Goal: Task Accomplishment & Management: Manage account settings

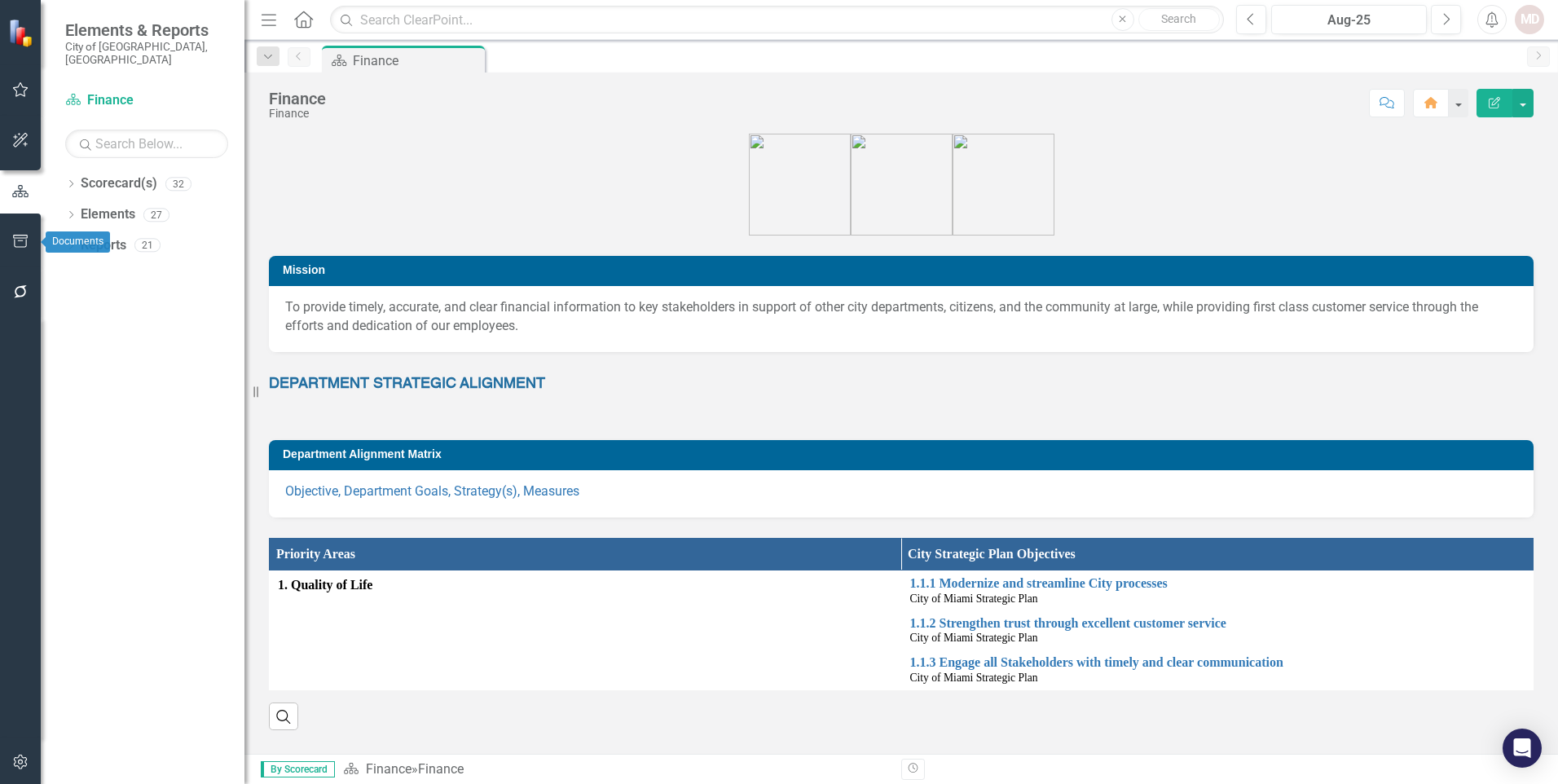
click at [22, 235] on icon "button" at bounding box center [20, 241] width 14 height 13
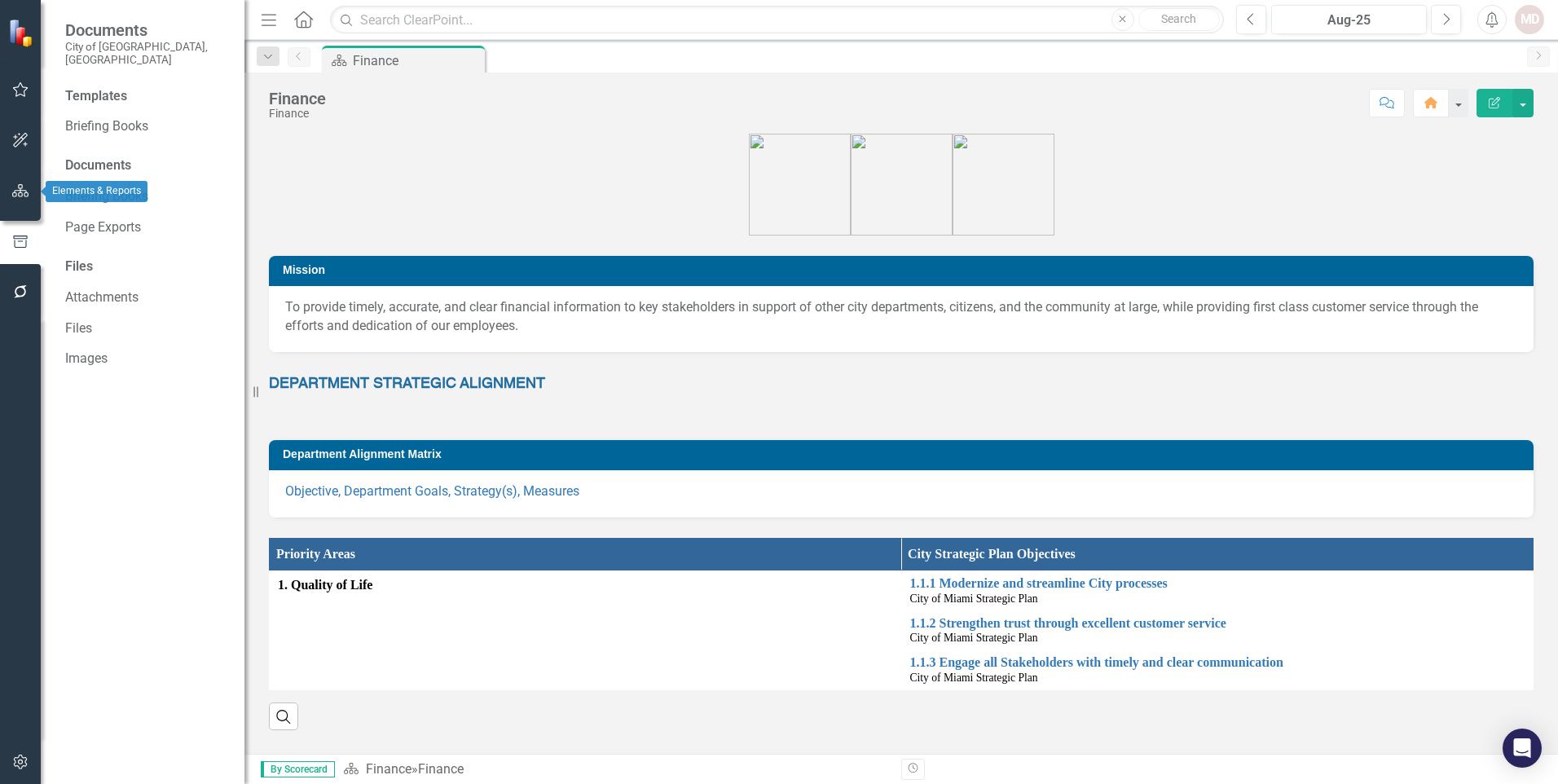
click at [25, 193] on icon "button" at bounding box center [21, 191] width 17 height 13
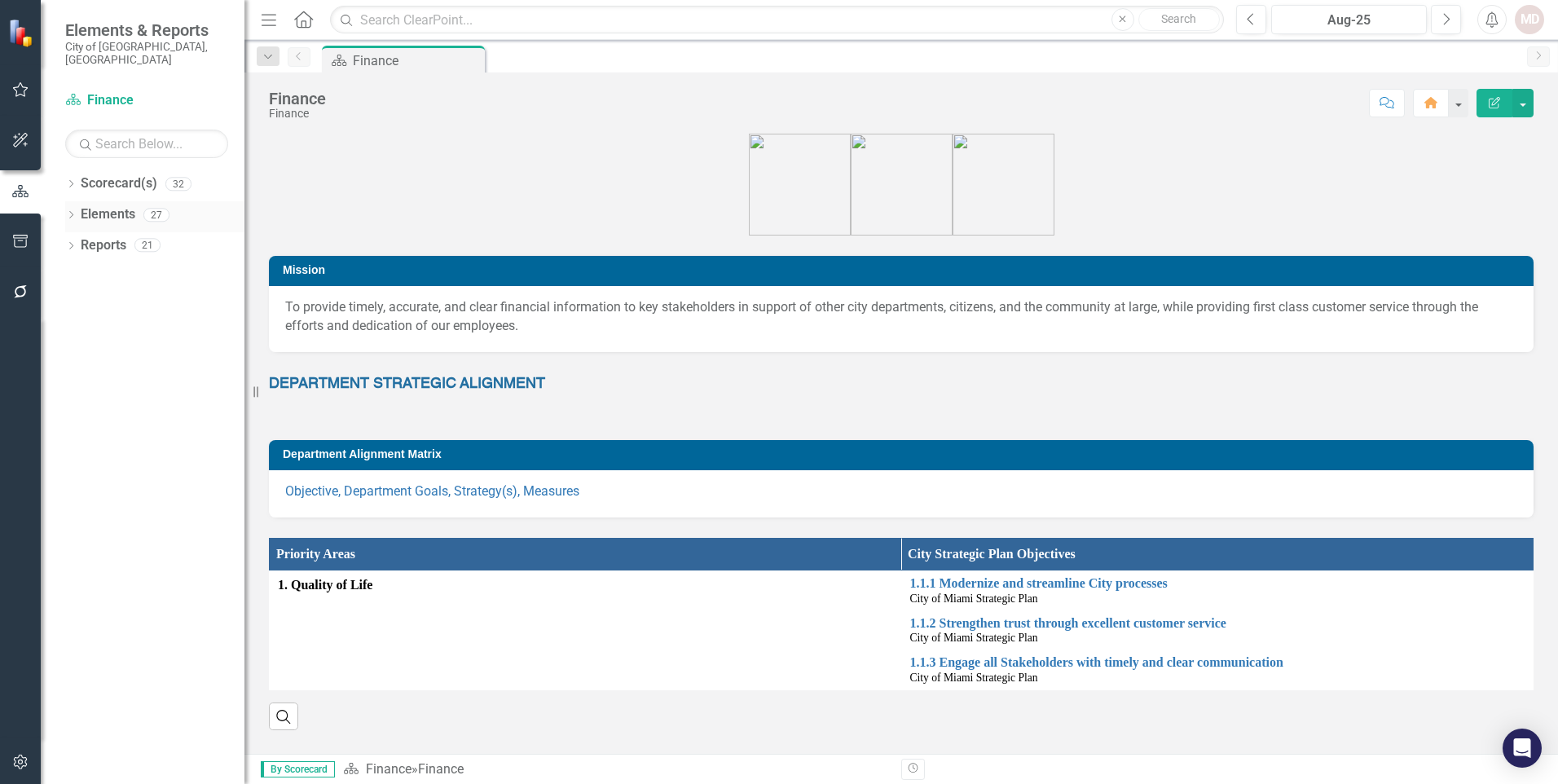
click at [71, 211] on icon "Dropdown" at bounding box center [71, 215] width 11 height 9
click at [78, 263] on div "Dropdown Strategy Strategy(s) 7" at bounding box center [159, 278] width 172 height 31
click at [77, 304] on icon "Dropdown" at bounding box center [79, 308] width 11 height 9
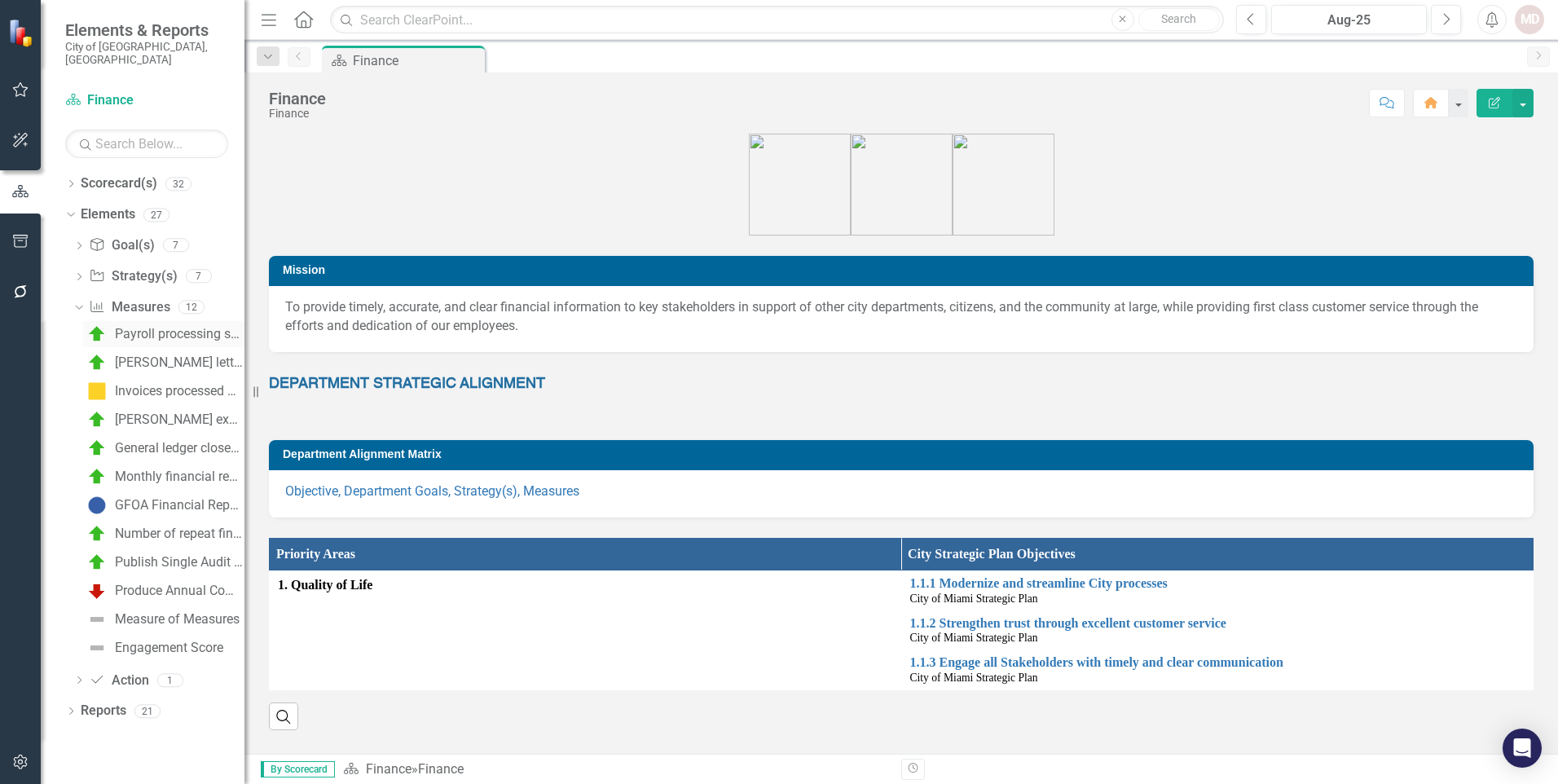
click at [182, 327] on div "Payroll processing success rate (percent)" at bounding box center [180, 333] width 130 height 14
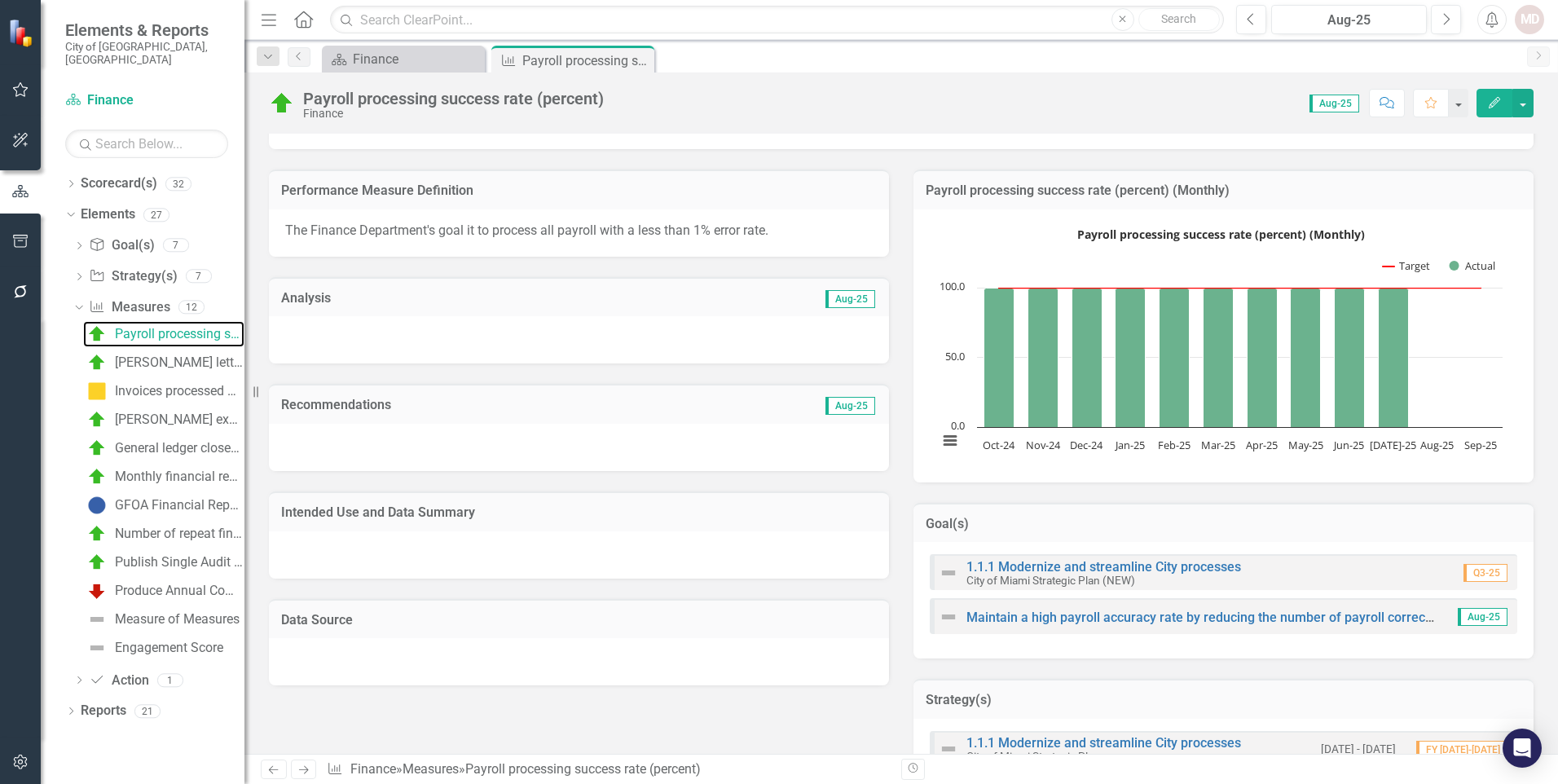
scroll to position [82, 0]
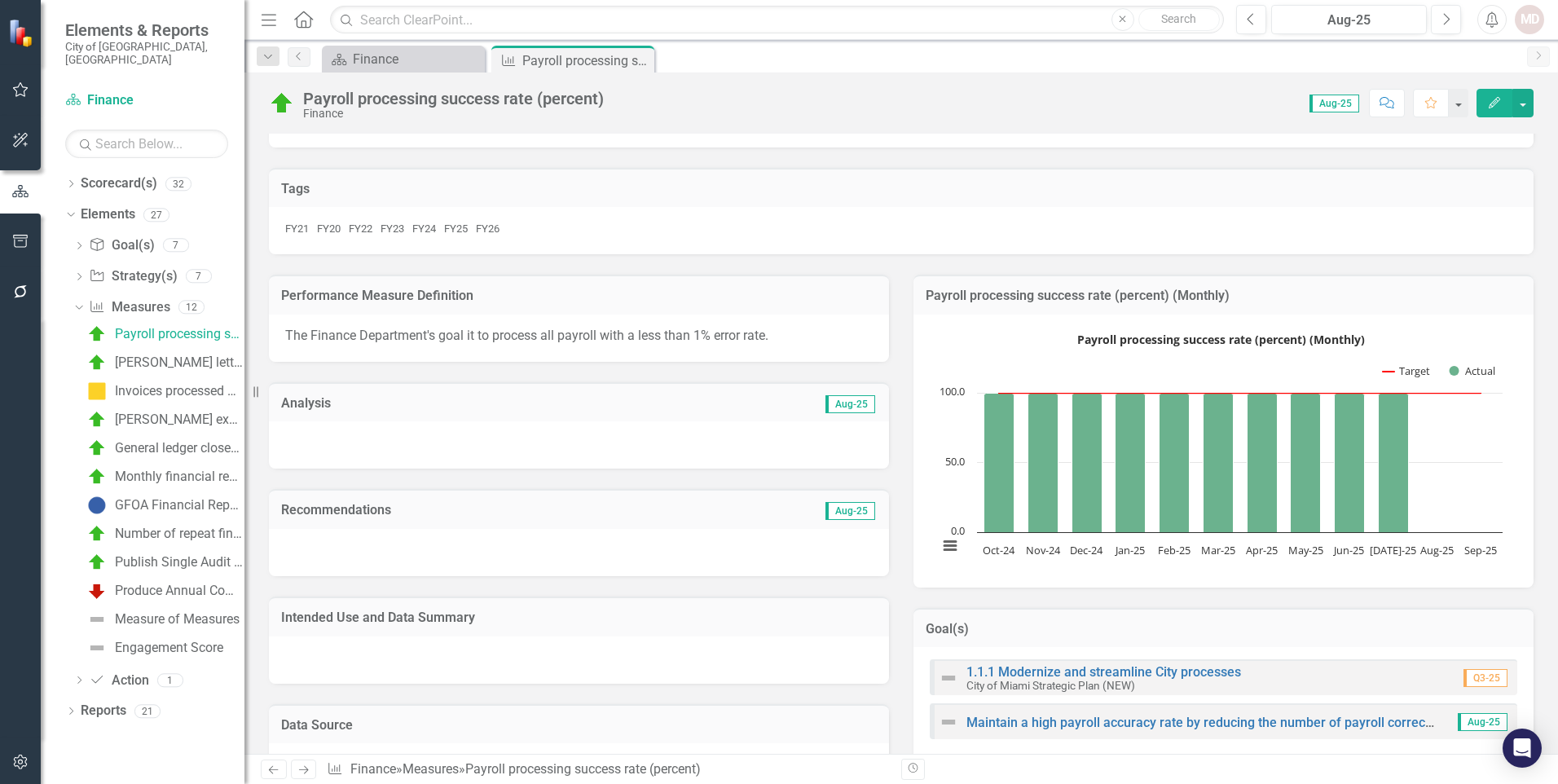
click at [416, 449] on div at bounding box center [578, 445] width 620 height 48
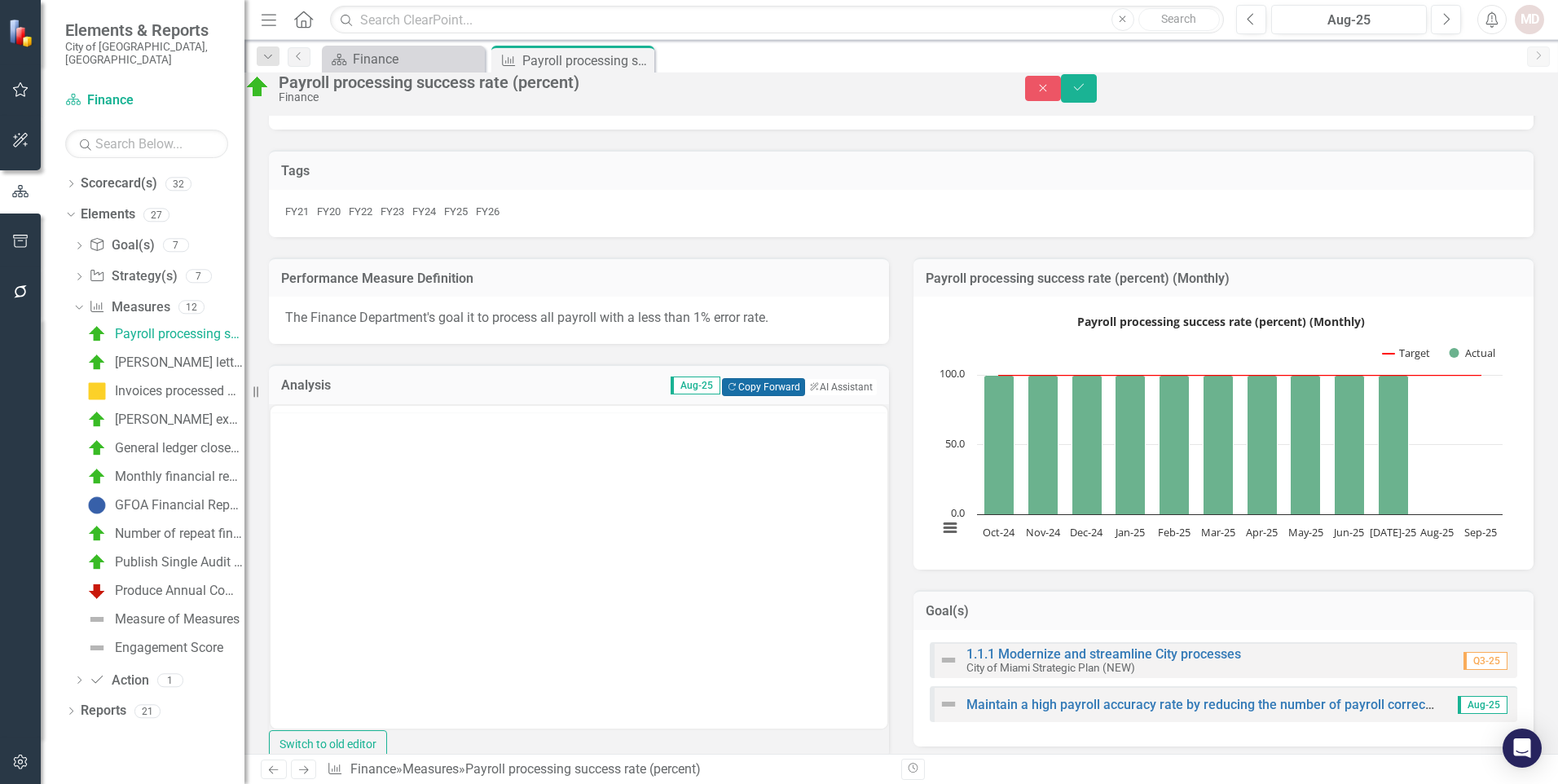
scroll to position [0, 0]
click at [743, 396] on button "Copy Forward Copy Forward" at bounding box center [763, 387] width 82 height 18
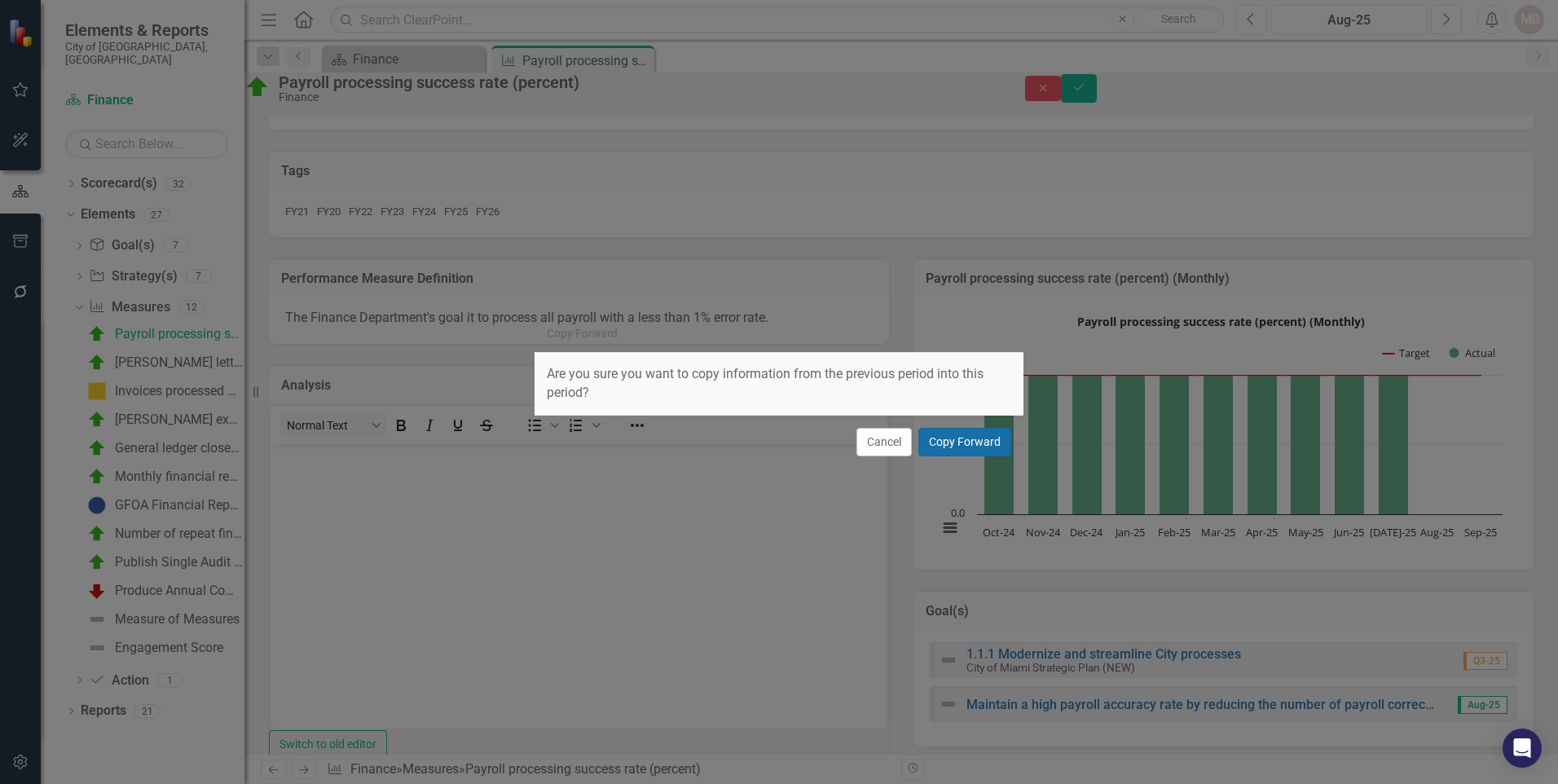
click at [974, 442] on button "Copy Forward" at bounding box center [965, 442] width 93 height 29
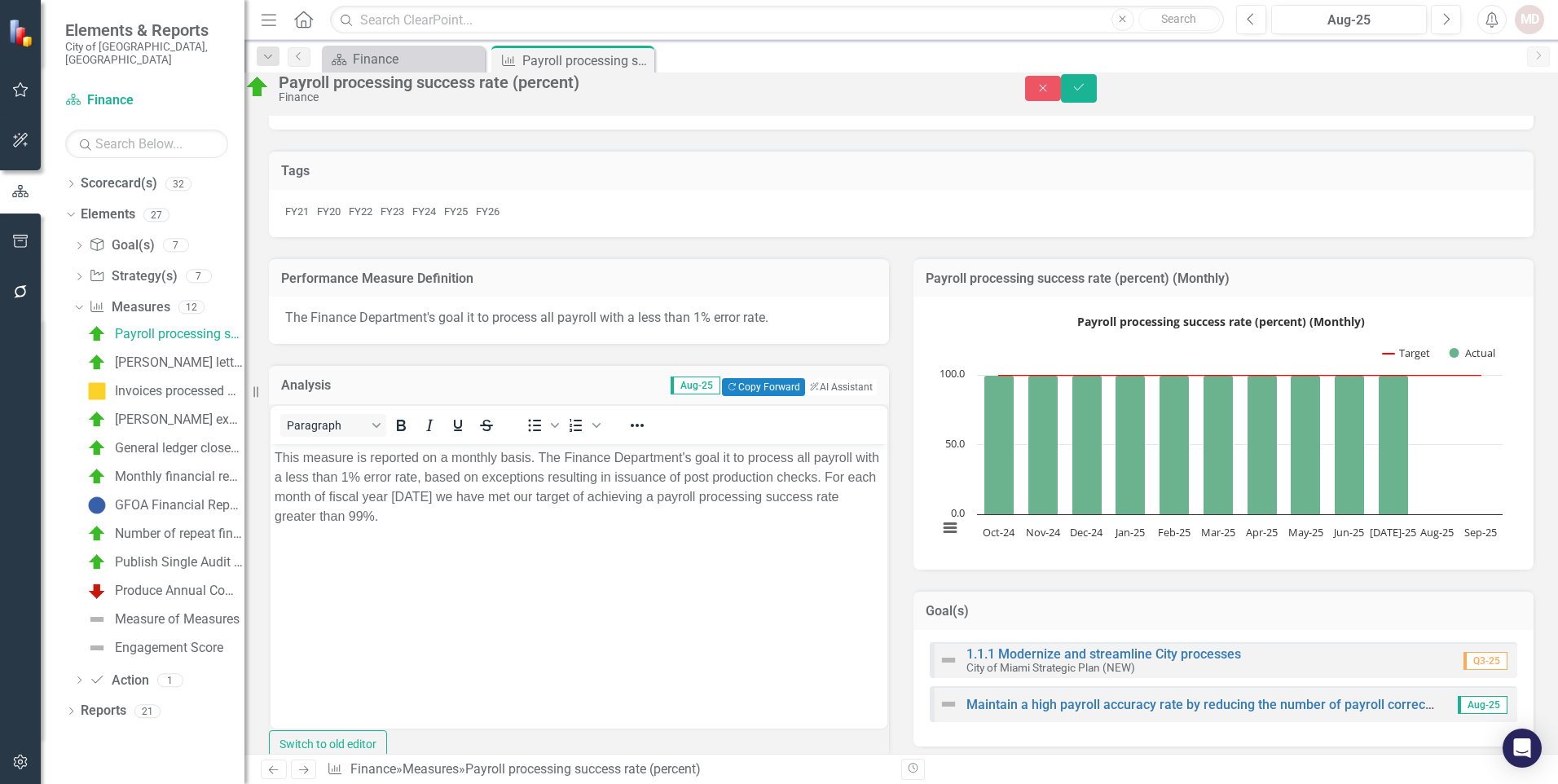
click at [620, 516] on p "This measure is reported on a monthly basis. The Finance Department's goal it t…" at bounding box center [578, 487] width 609 height 78
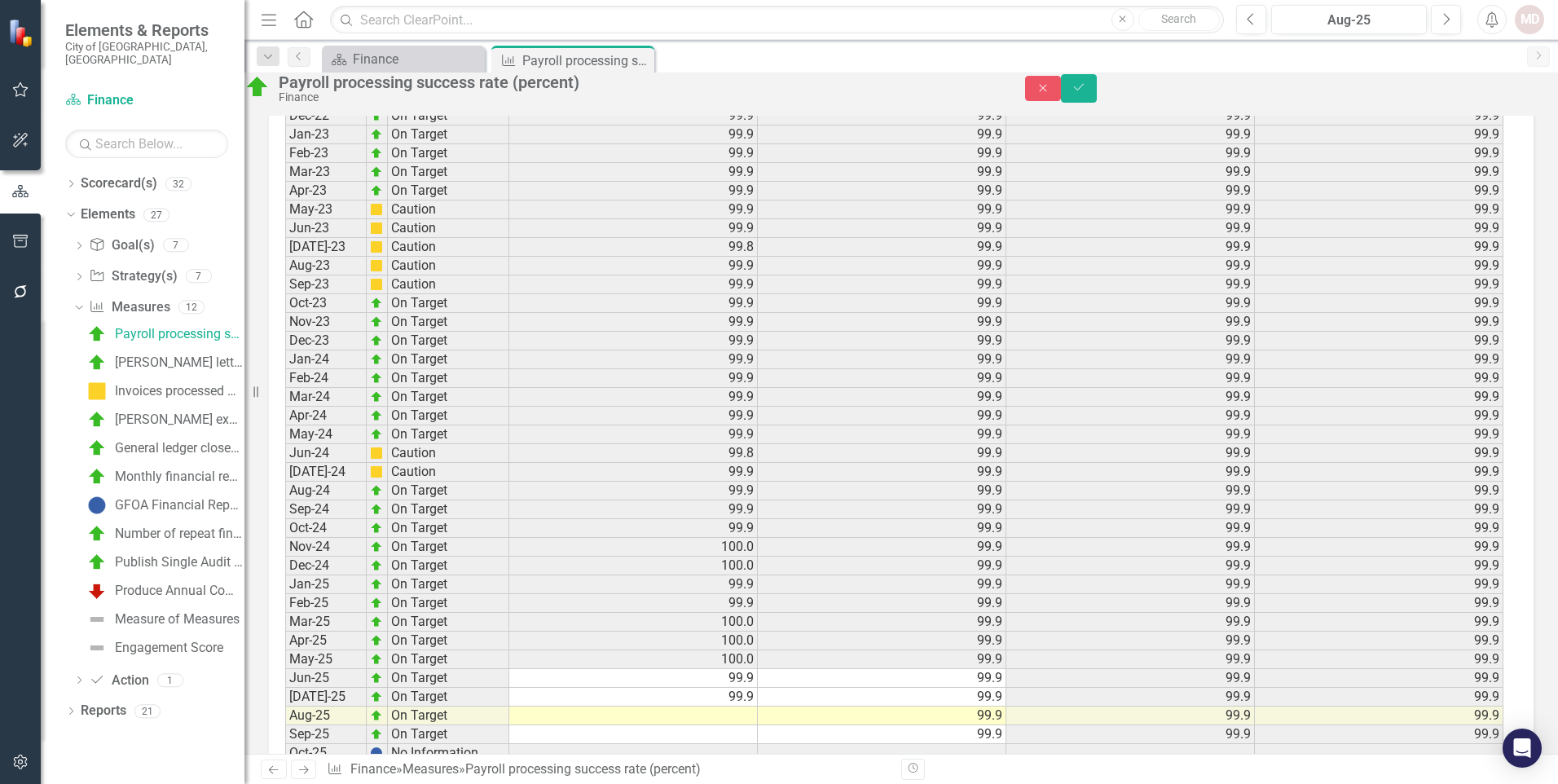
scroll to position [2377, 0]
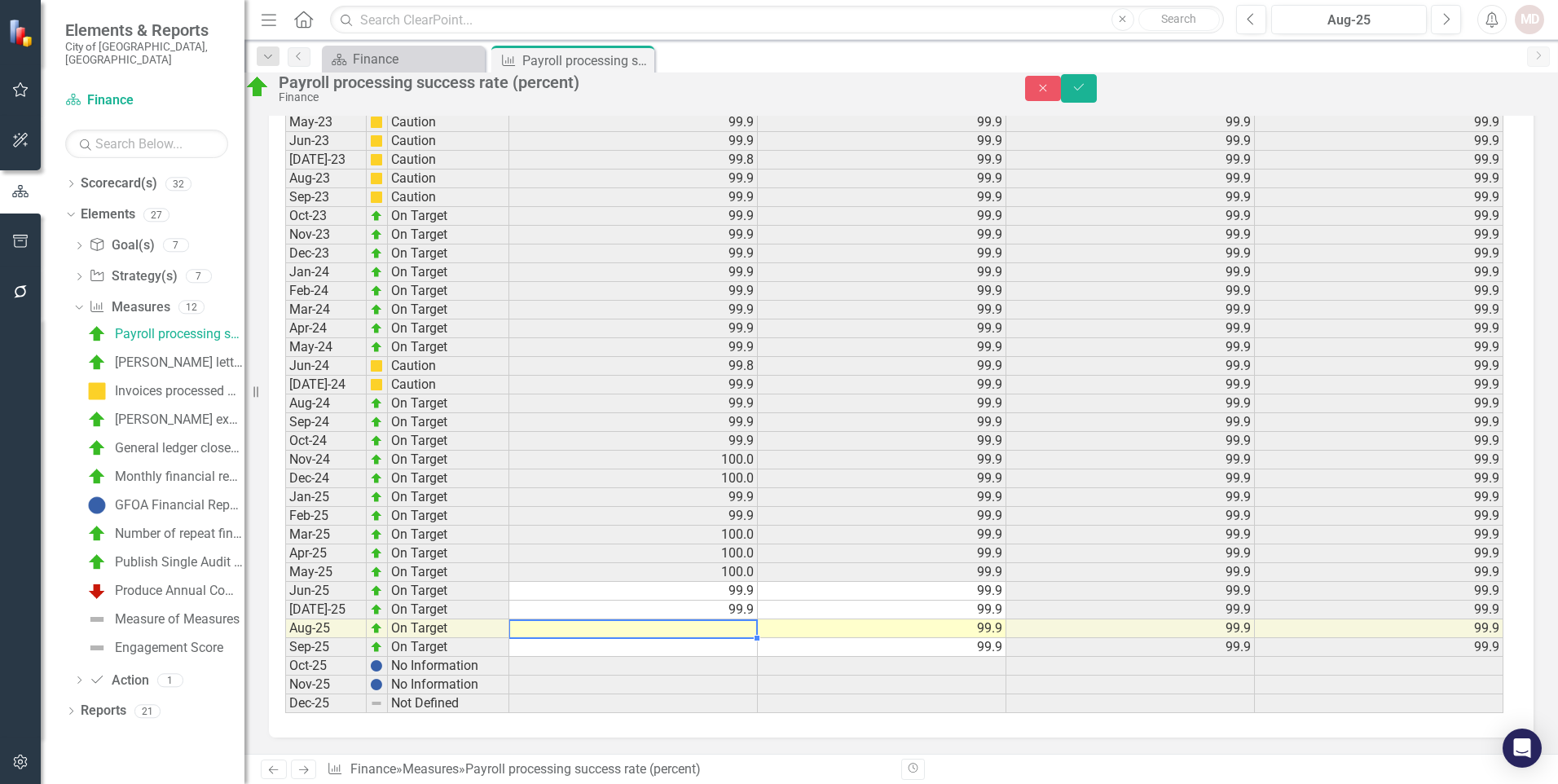
click at [741, 633] on td at bounding box center [634, 629] width 249 height 19
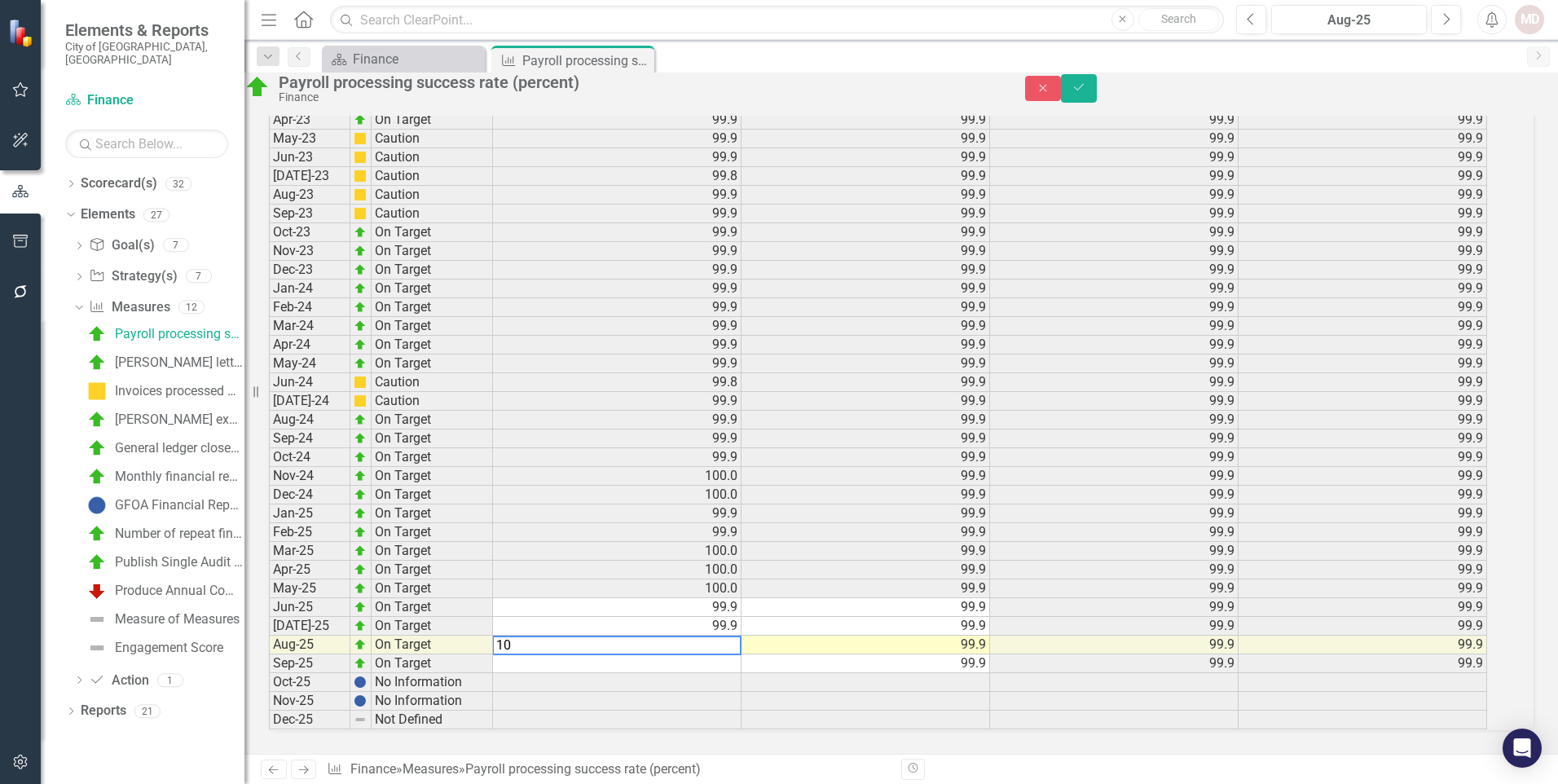
type textarea "100"
click at [1097, 103] on button "Save" at bounding box center [1080, 89] width 36 height 29
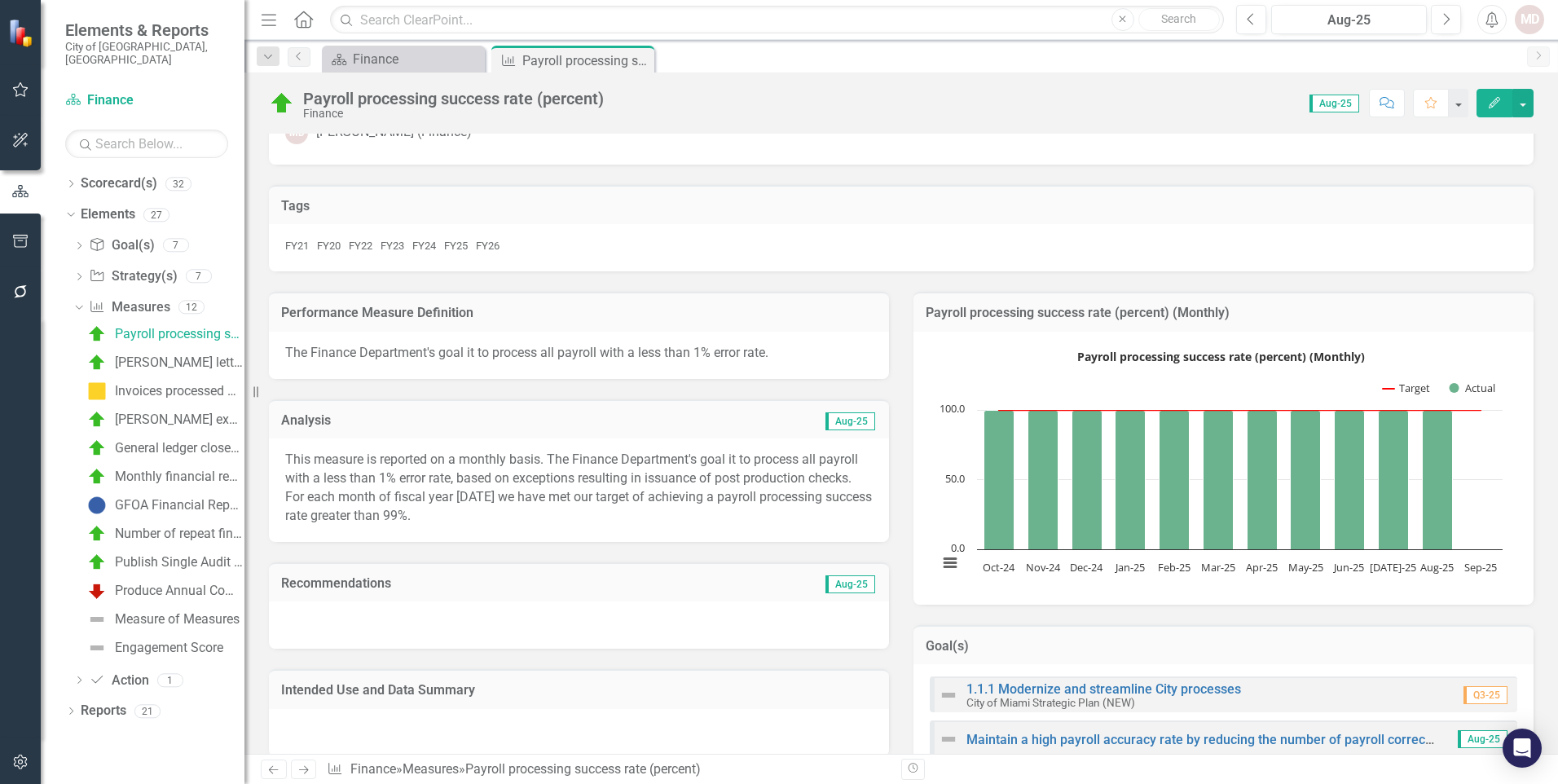
scroll to position [0, 0]
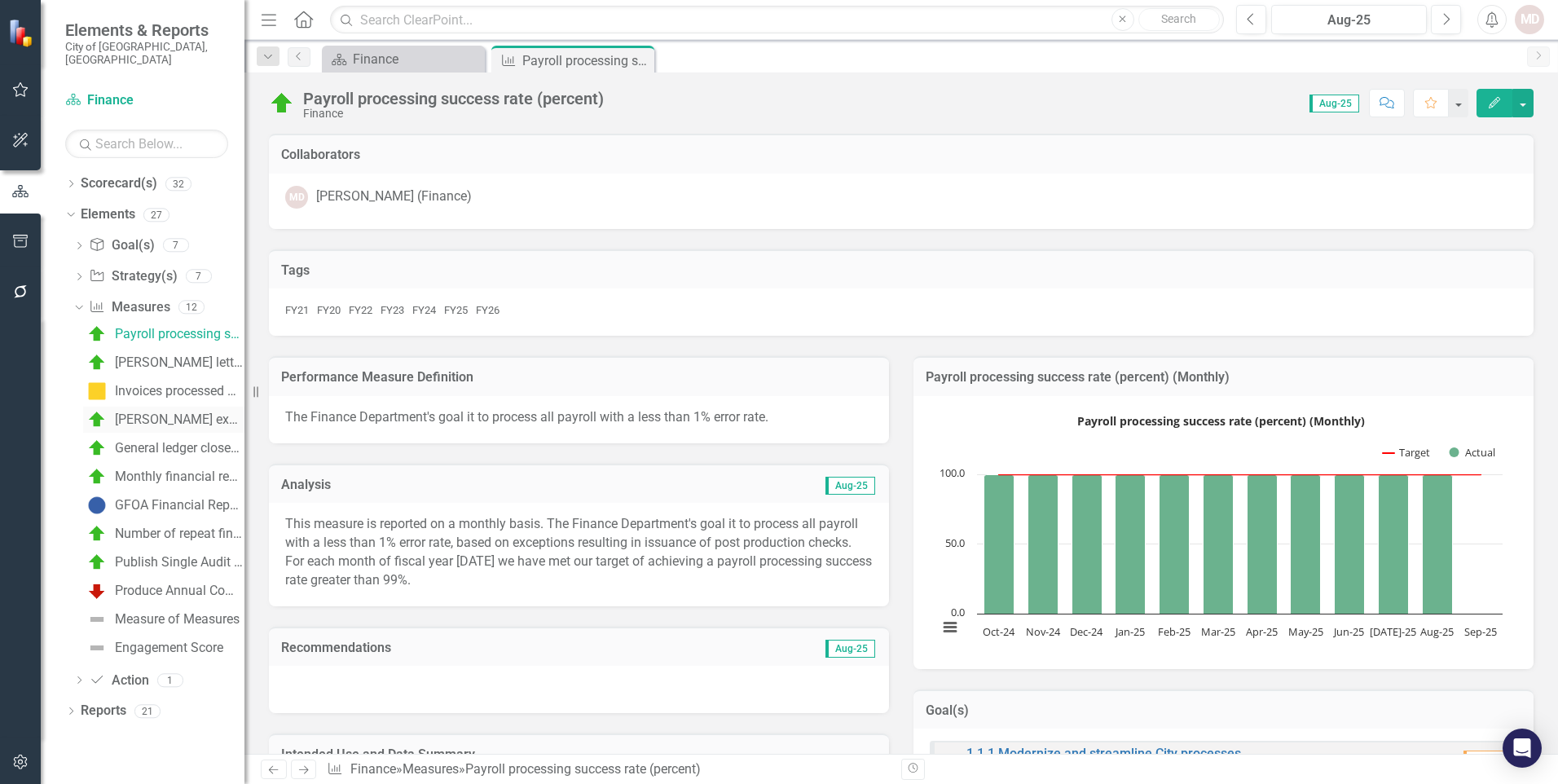
click at [164, 412] on div "[PERSON_NAME] expenditures reimbursed at year end (percent)" at bounding box center [180, 419] width 130 height 14
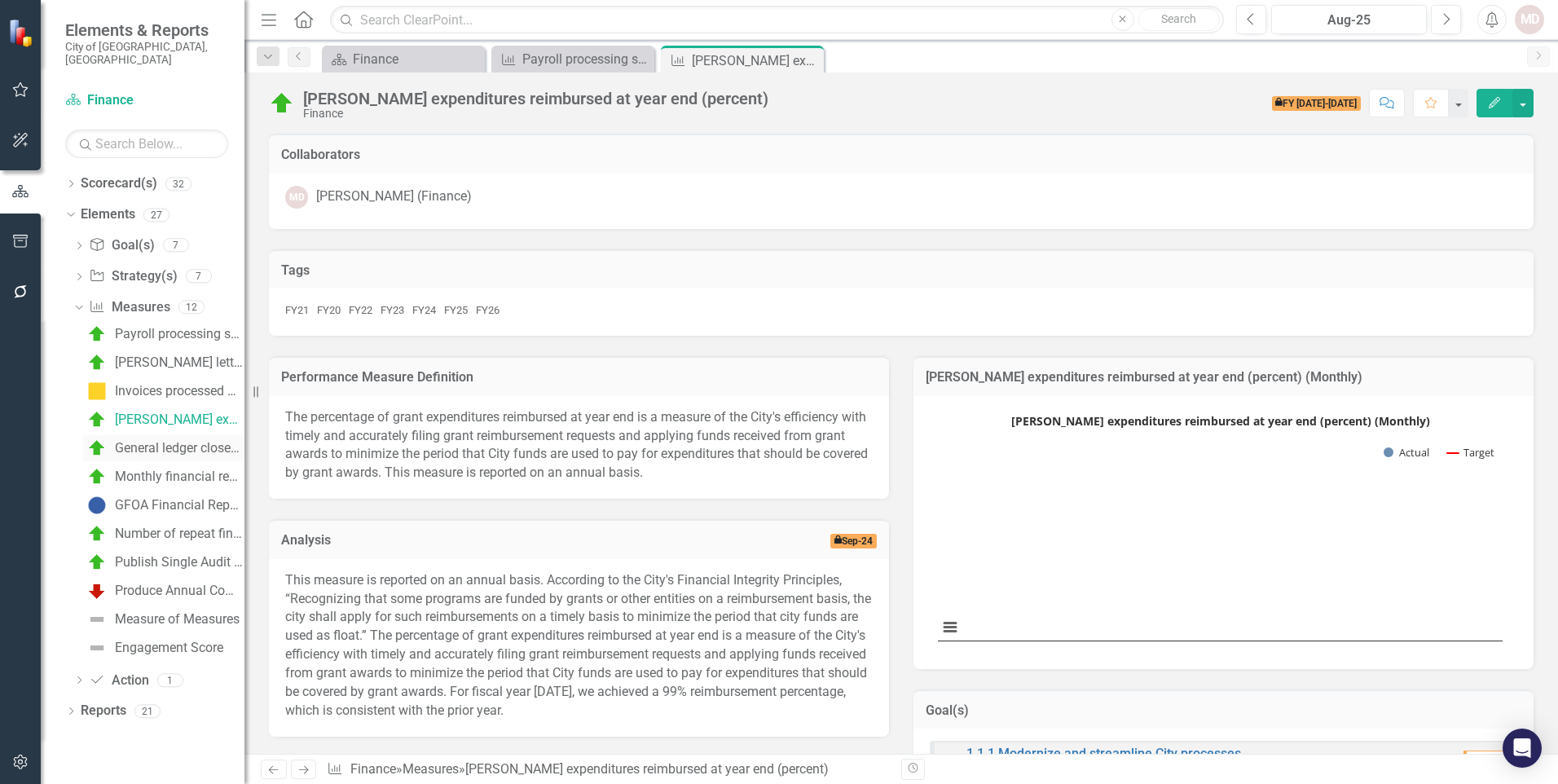
click at [155, 441] on div "General ledger closed within nine business days following the end of the prior …" at bounding box center [180, 448] width 130 height 14
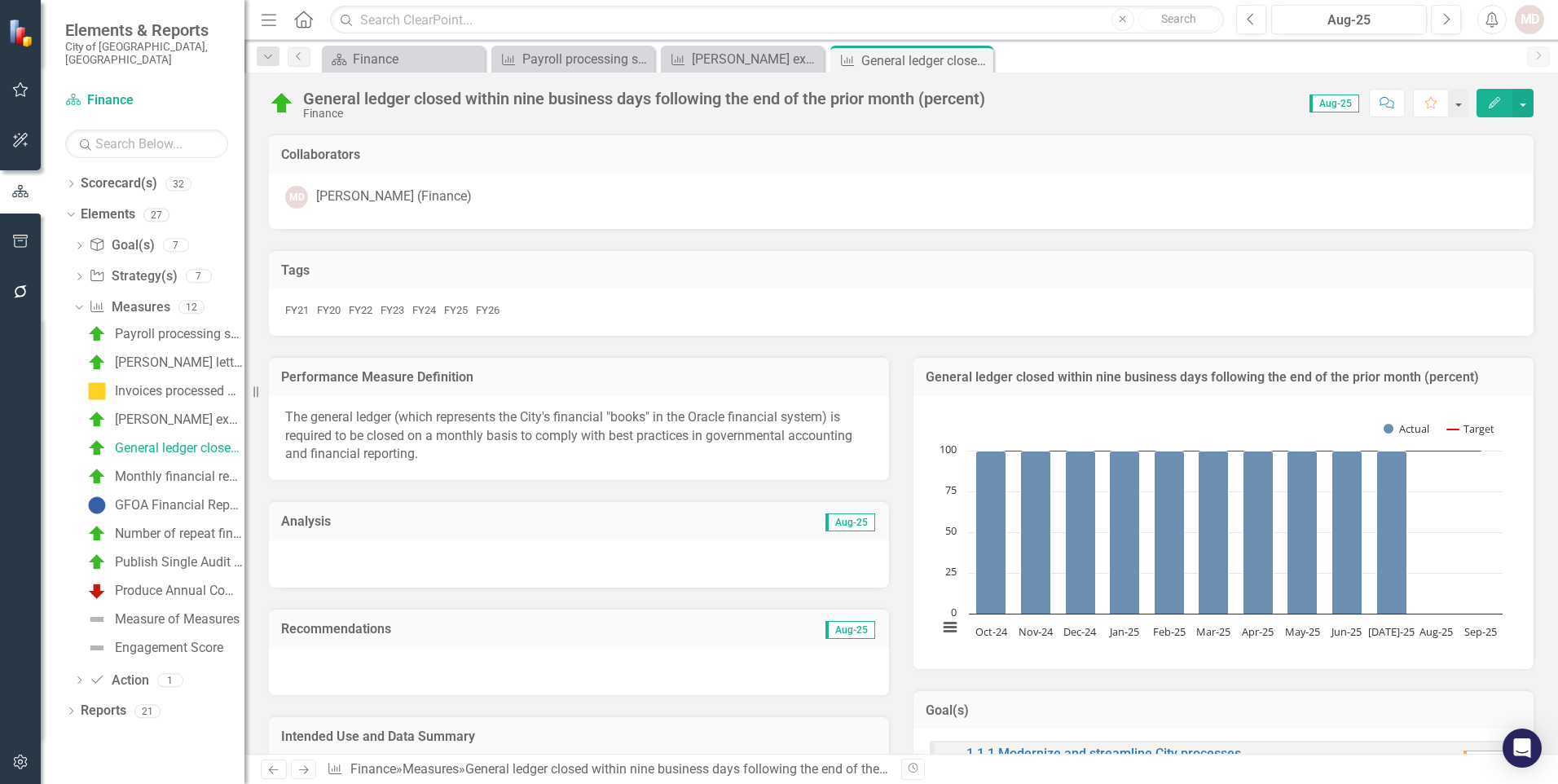
click at [404, 577] on div at bounding box center [578, 564] width 620 height 48
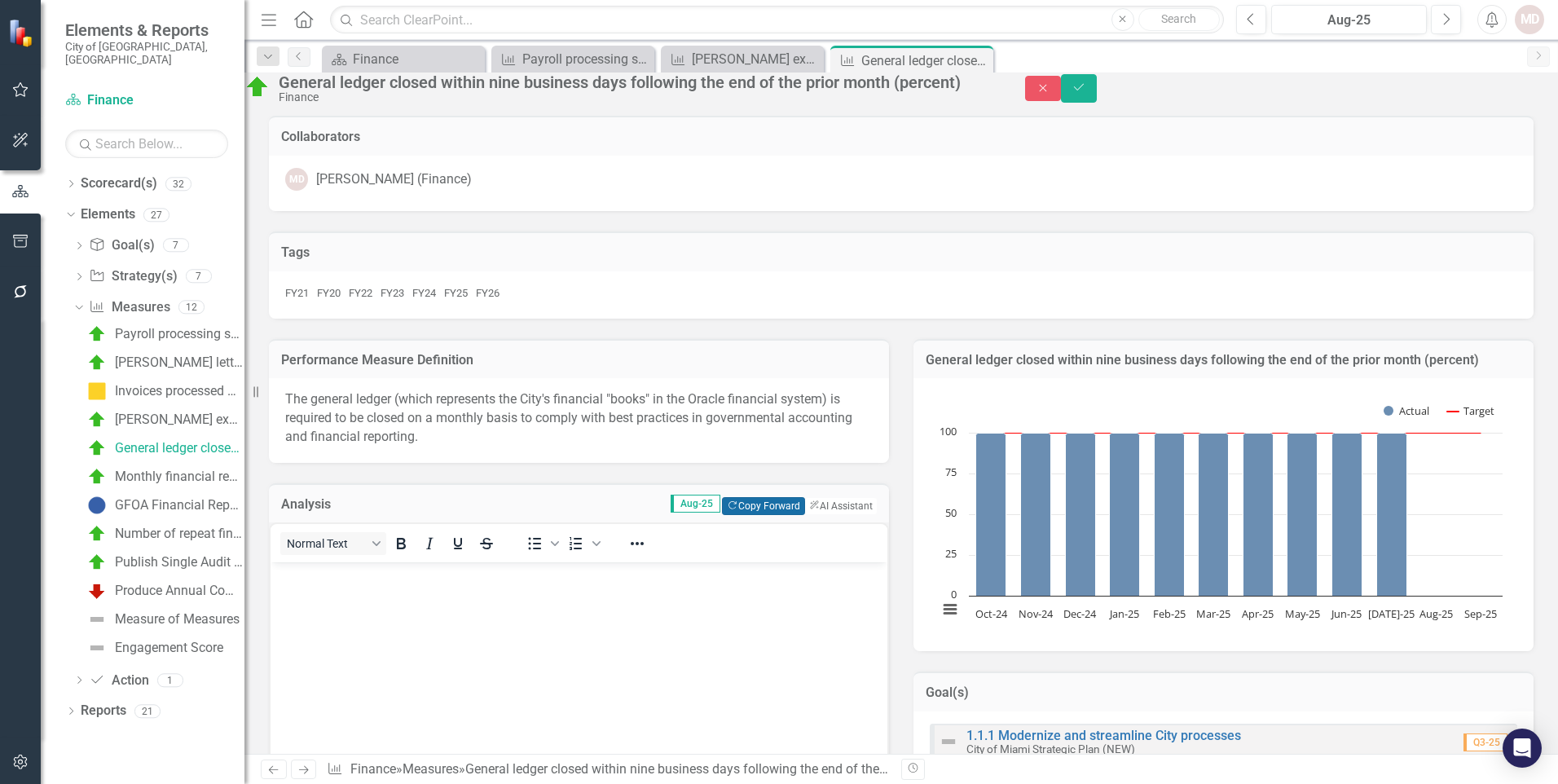
click at [727, 515] on button "Copy Forward Copy Forward" at bounding box center [763, 506] width 82 height 18
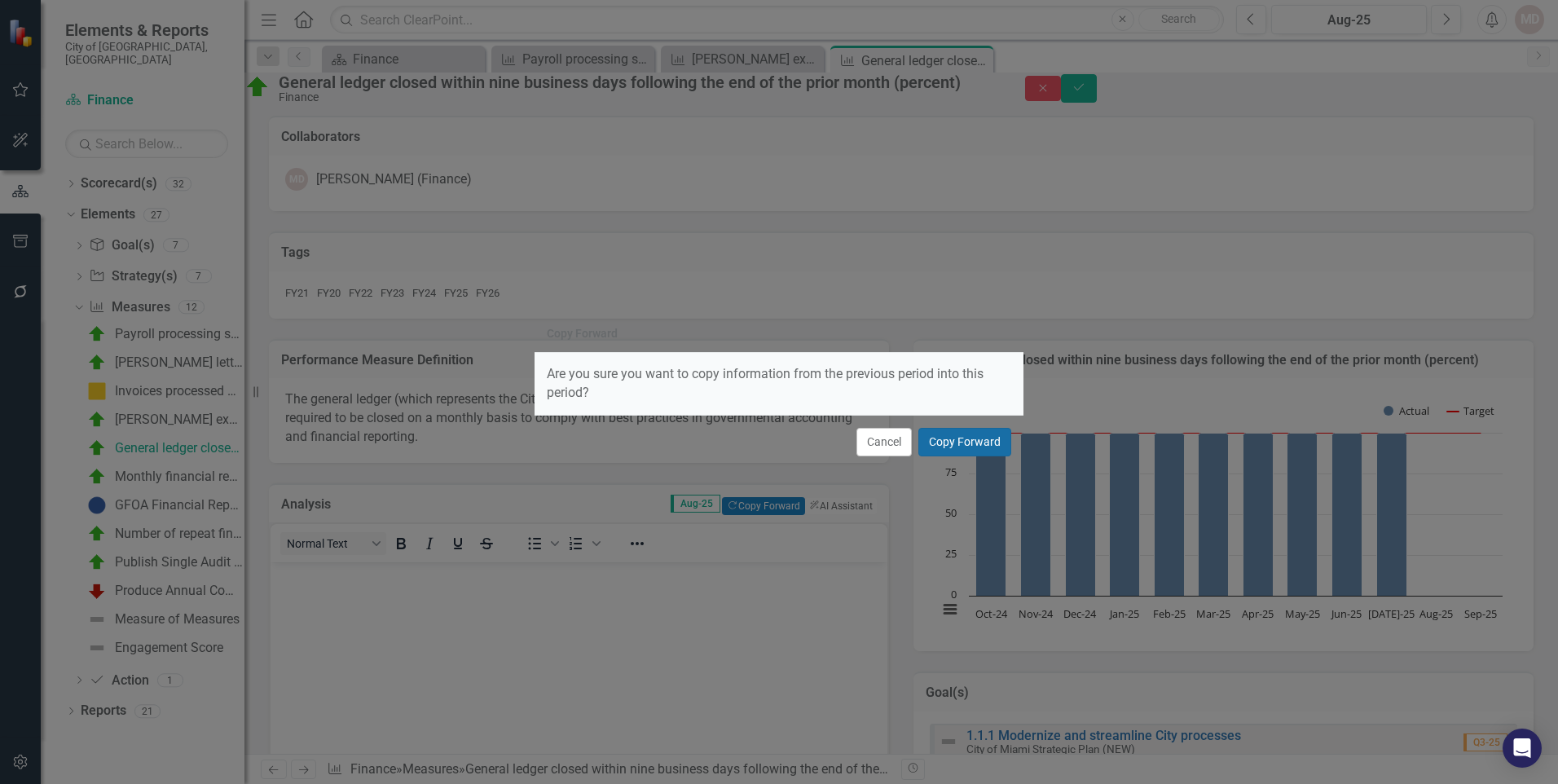
click at [945, 445] on button "Copy Forward" at bounding box center [965, 442] width 93 height 29
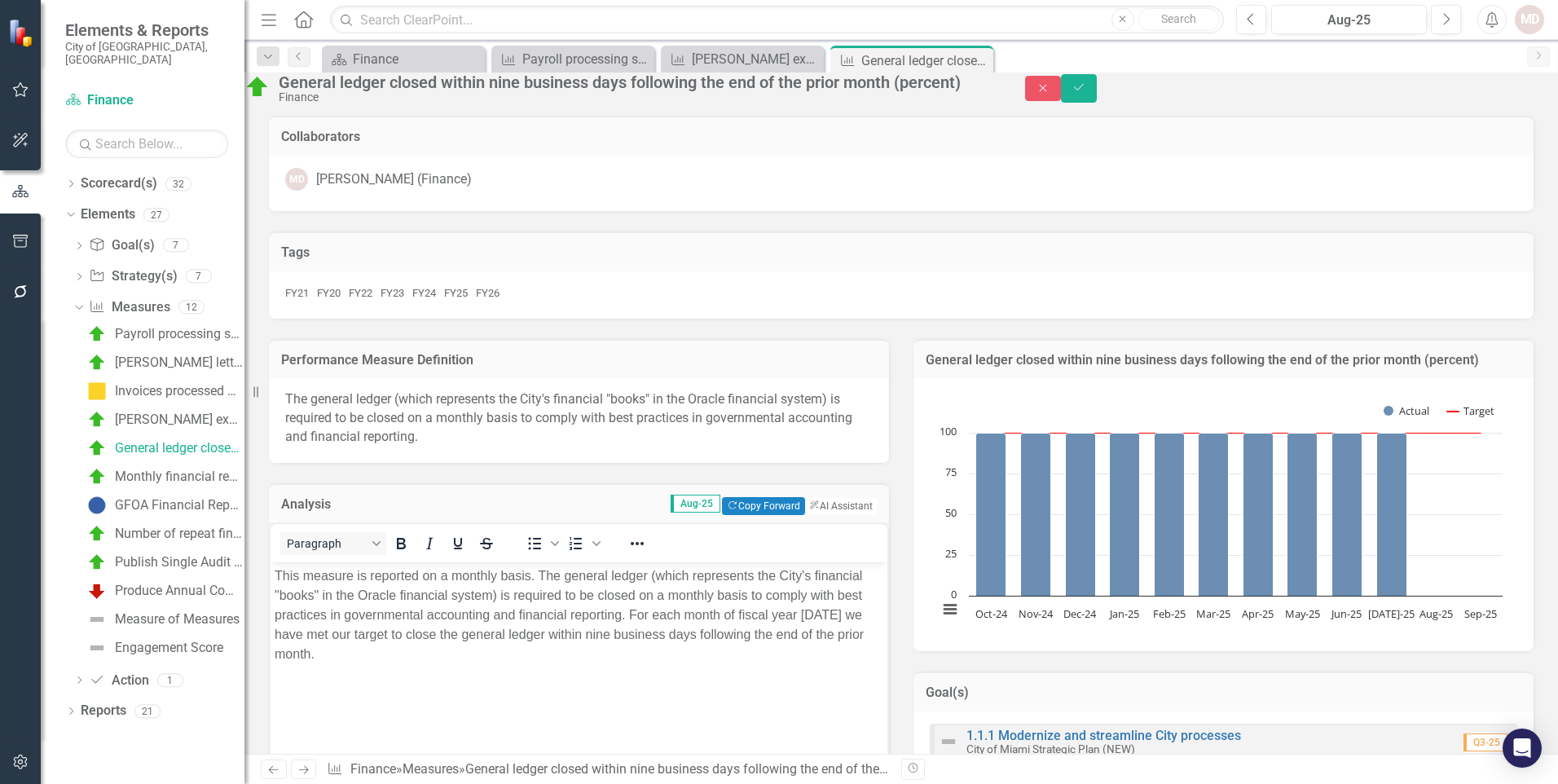
click at [935, 262] on td "Tags" at bounding box center [901, 254] width 1241 height 21
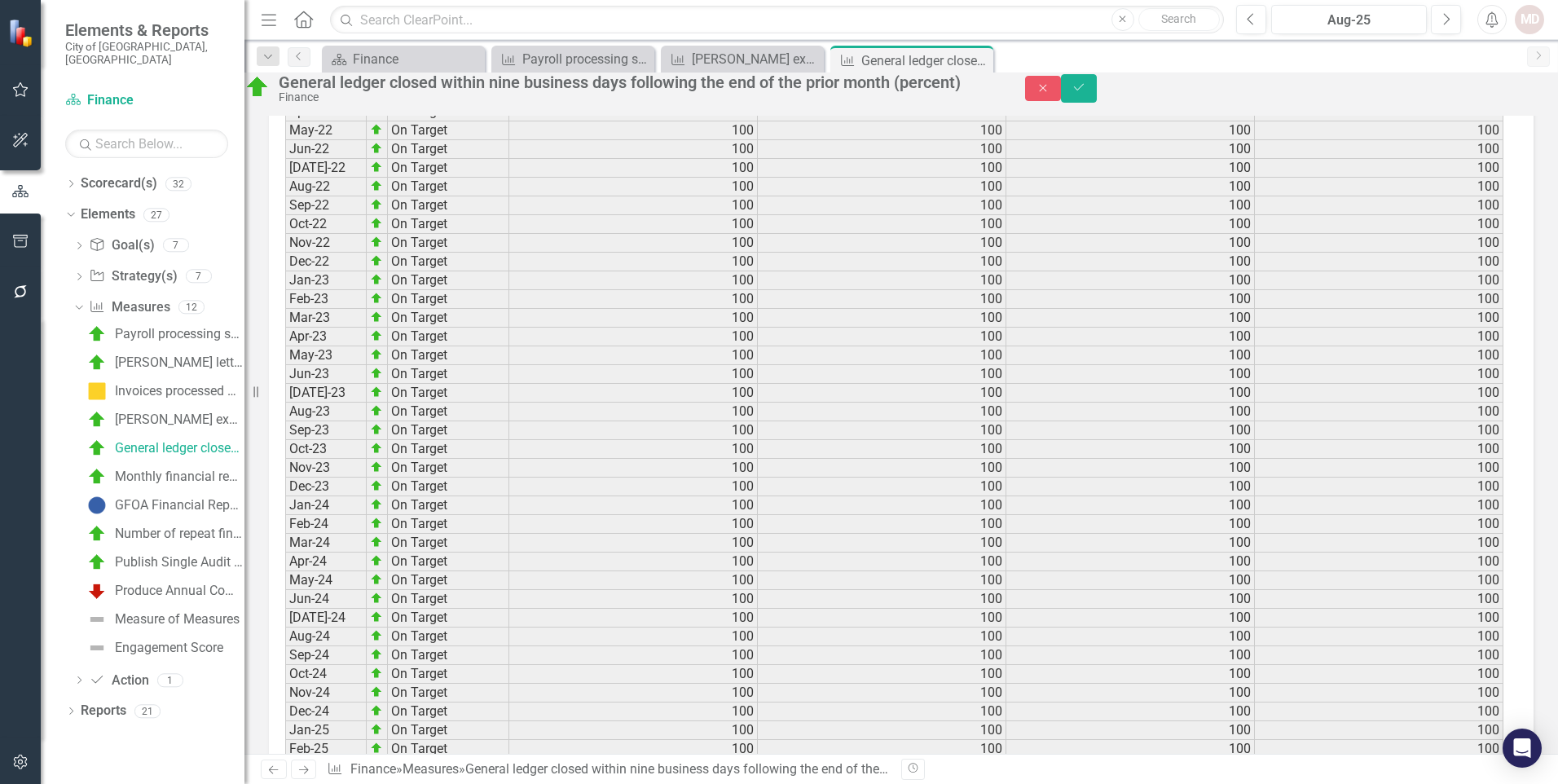
scroll to position [2413, 0]
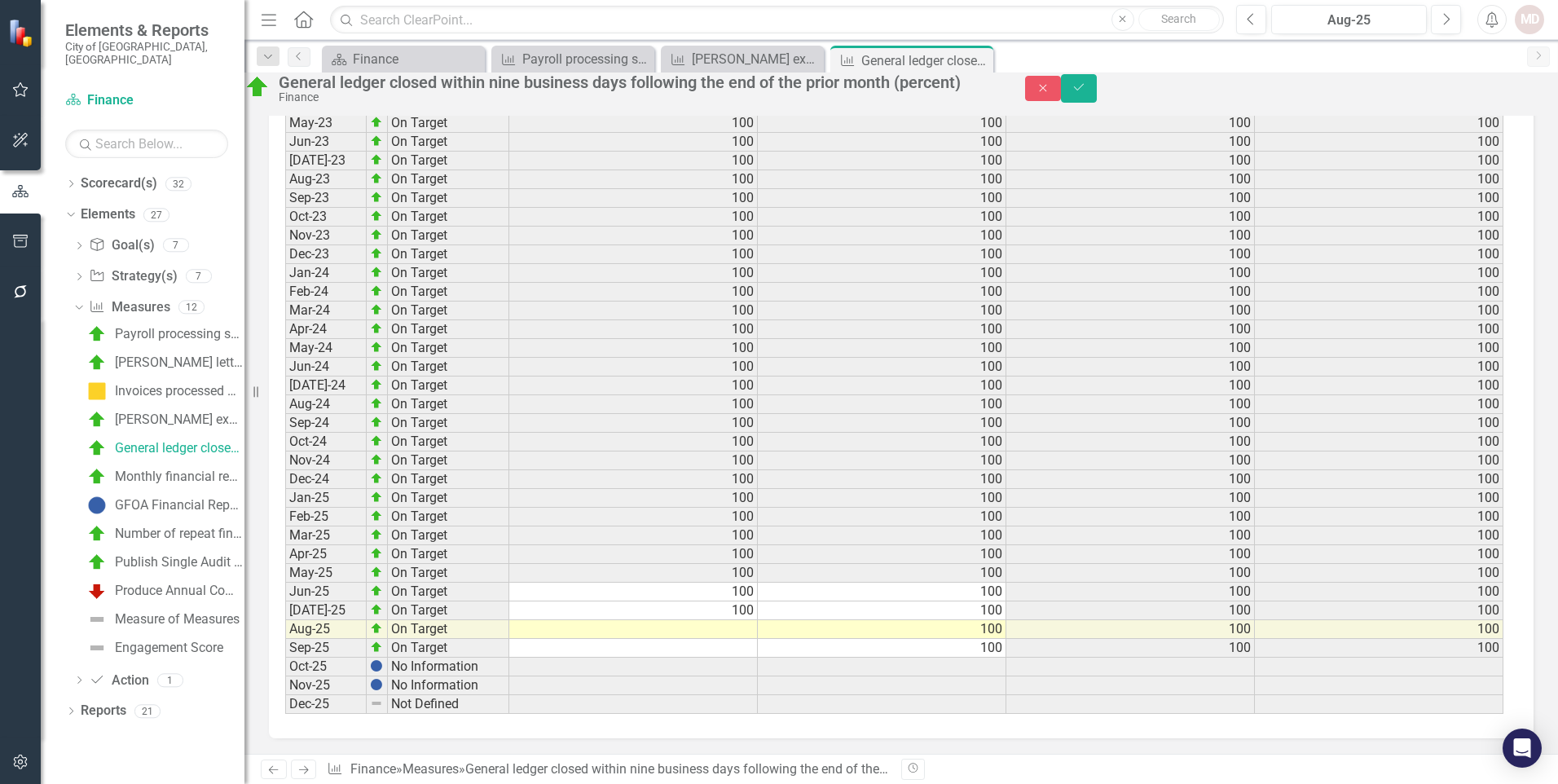
click at [739, 633] on td at bounding box center [634, 630] width 249 height 19
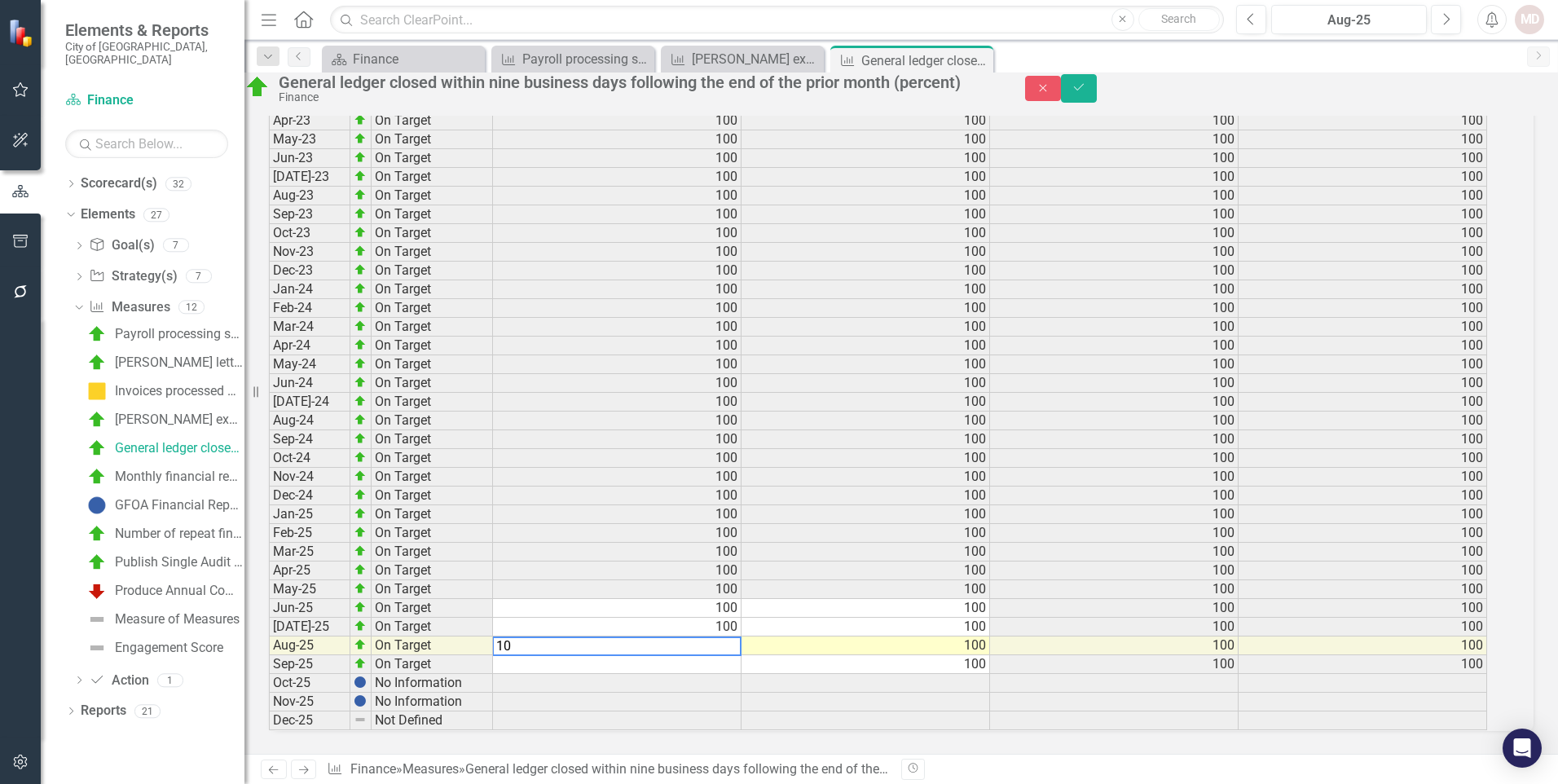
type textarea "100"
click at [1097, 102] on button "Save" at bounding box center [1080, 89] width 36 height 29
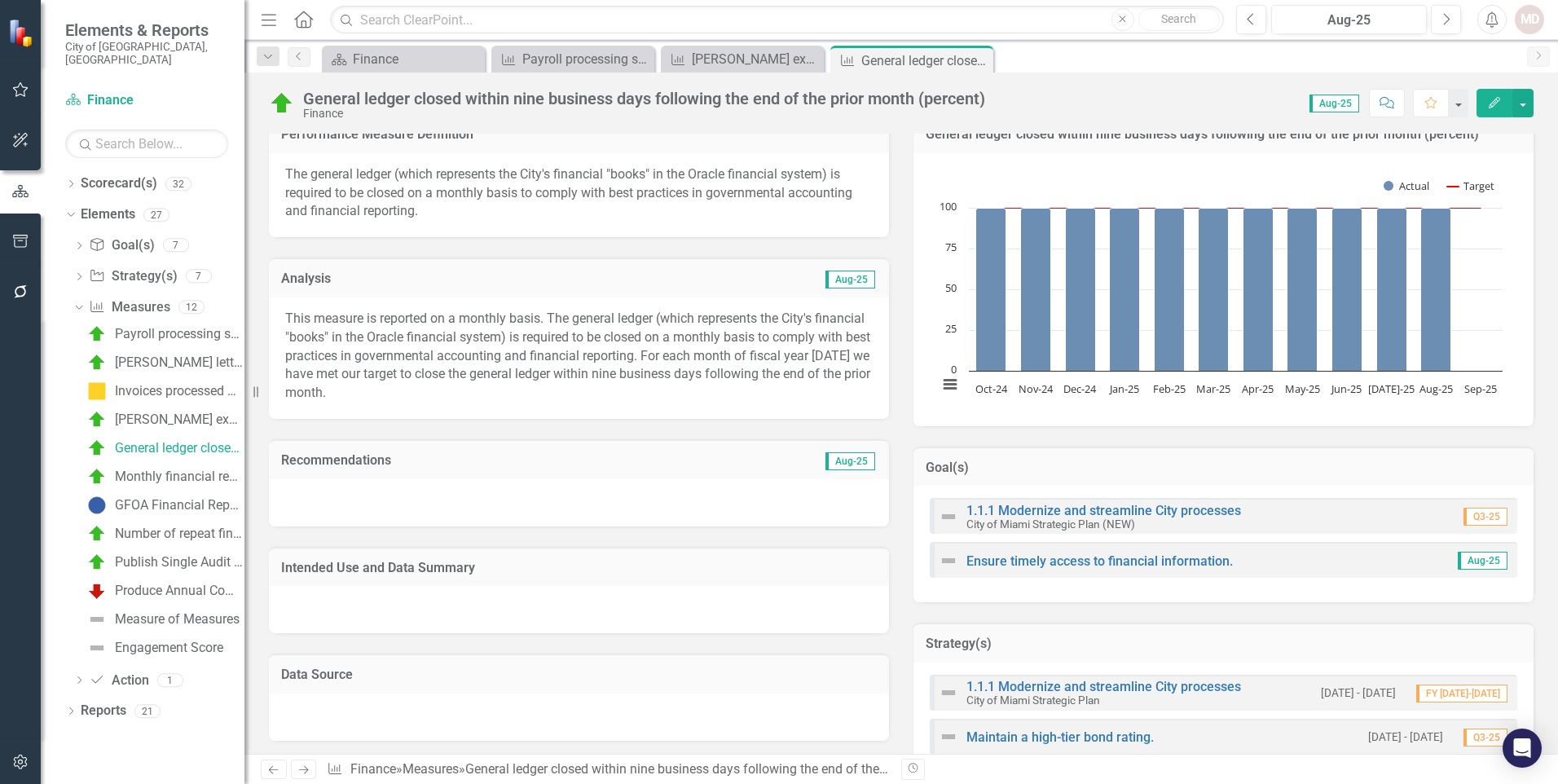
scroll to position [50, 0]
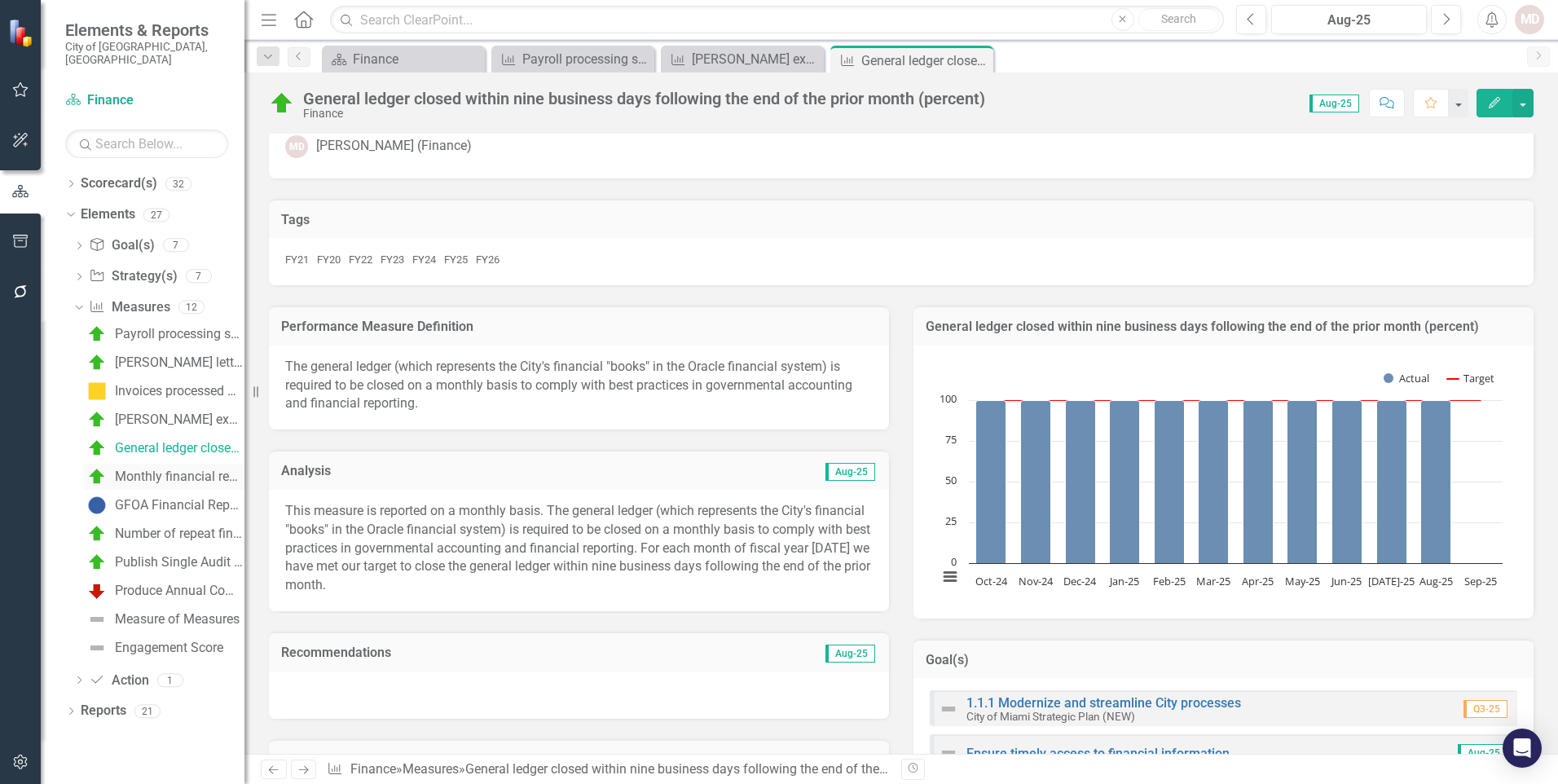
click at [166, 470] on div "Monthly financial reports produced [DATE] after the close of the general ledger…" at bounding box center [180, 476] width 130 height 14
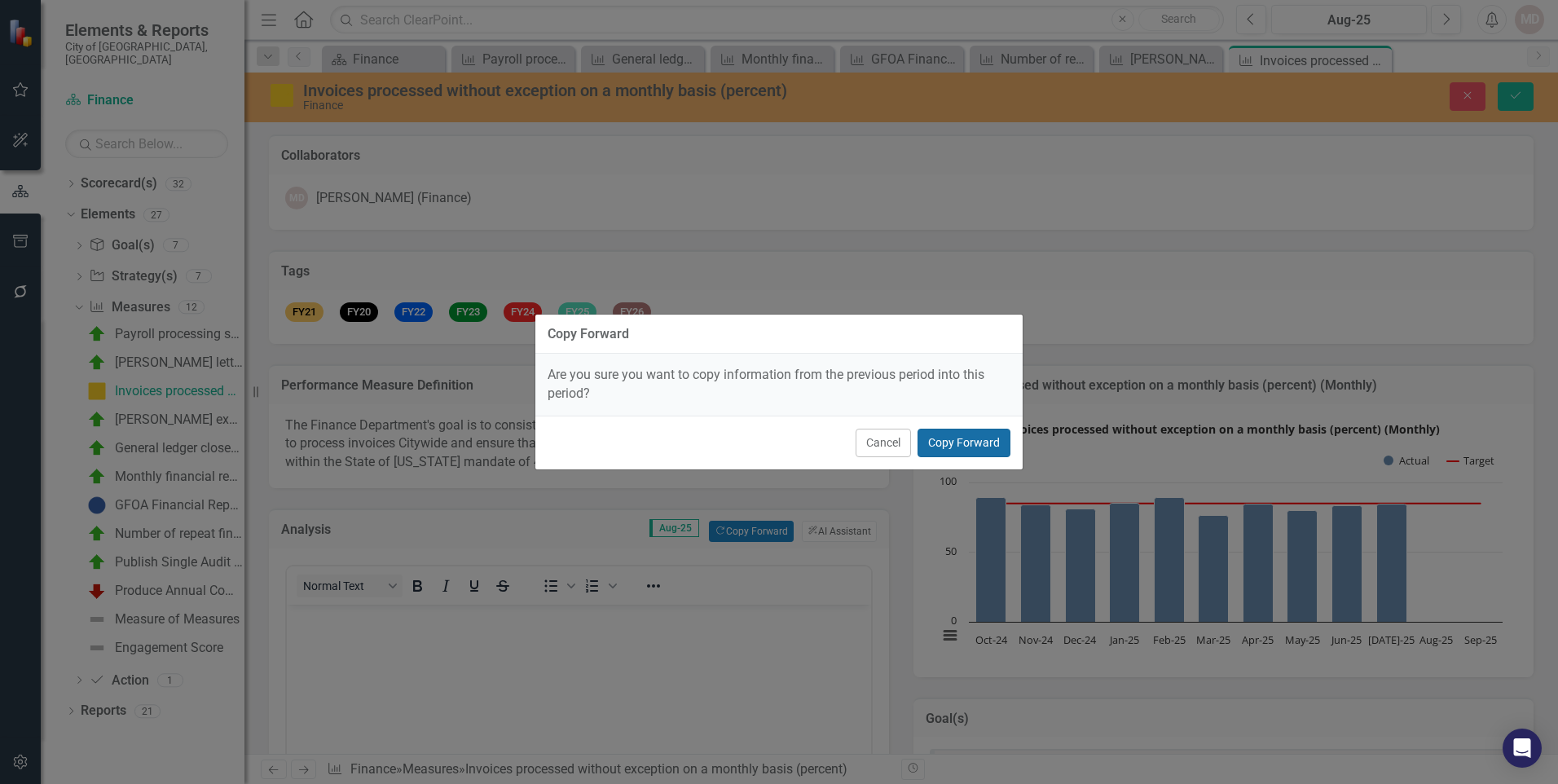
click at [968, 437] on button "Copy Forward" at bounding box center [964, 443] width 93 height 29
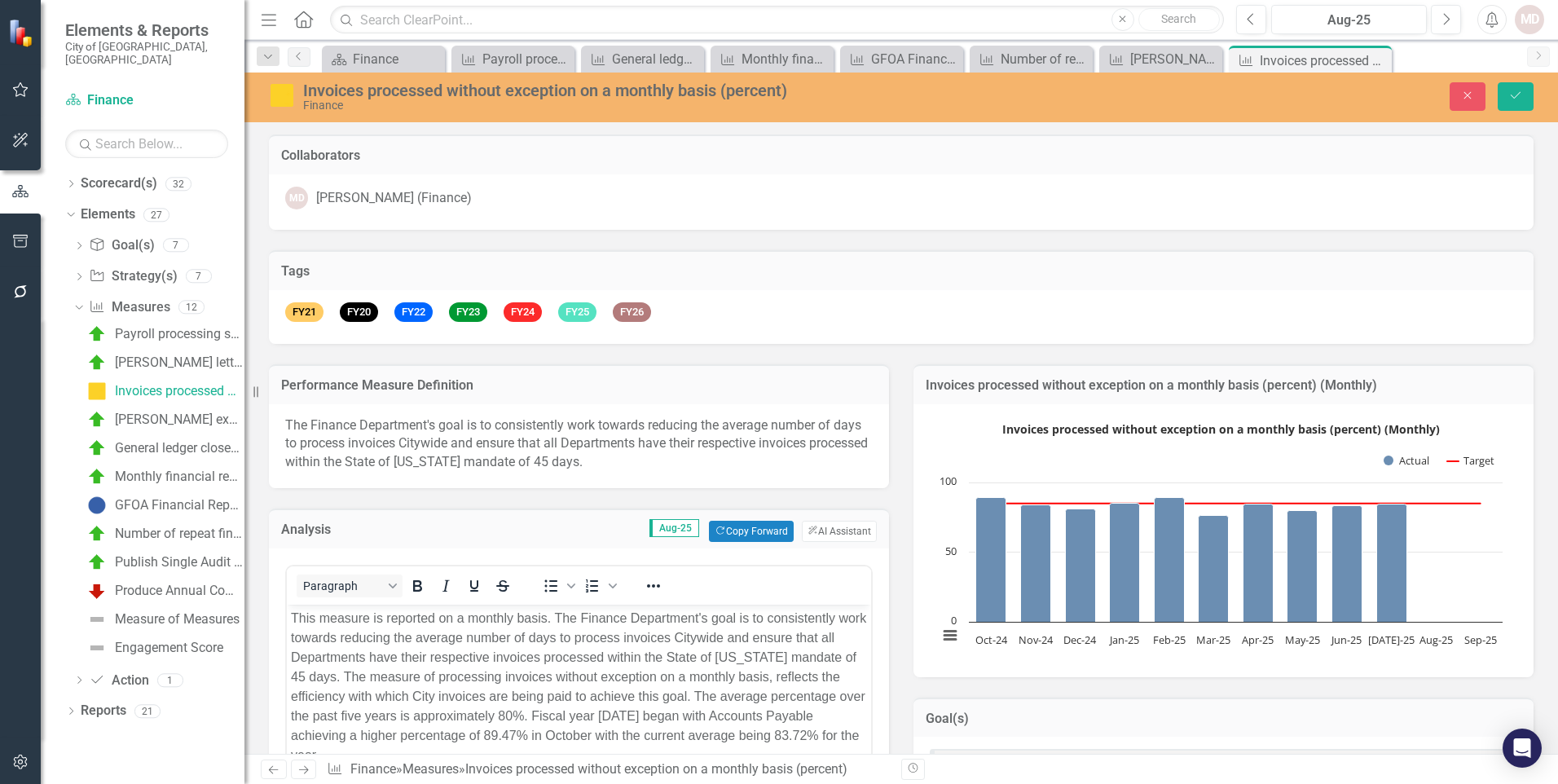
click at [780, 664] on p "This measure is reported on a monthly basis. The Finance Department's goal is t…" at bounding box center [578, 687] width 577 height 156
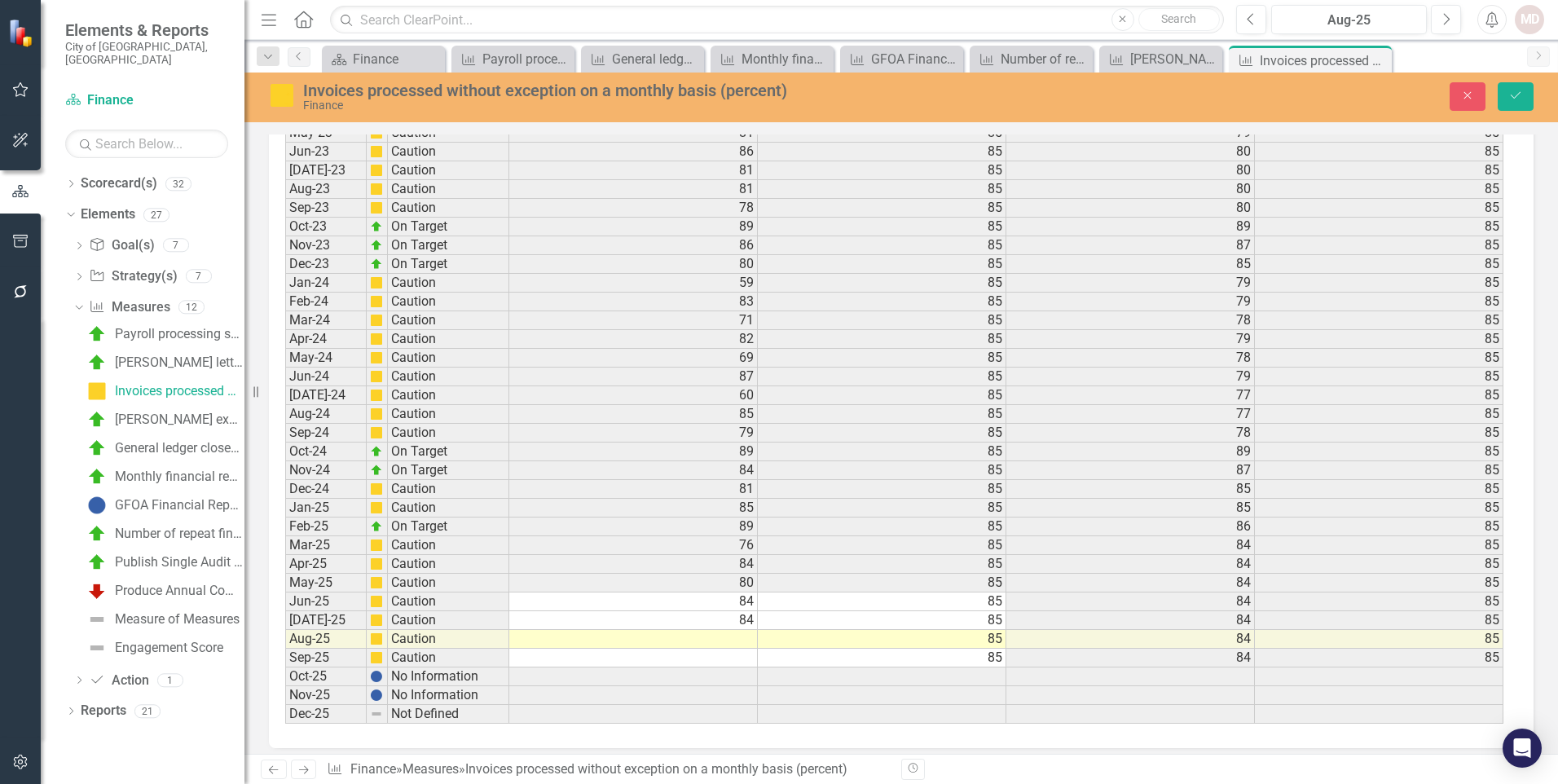
scroll to position [2451, 0]
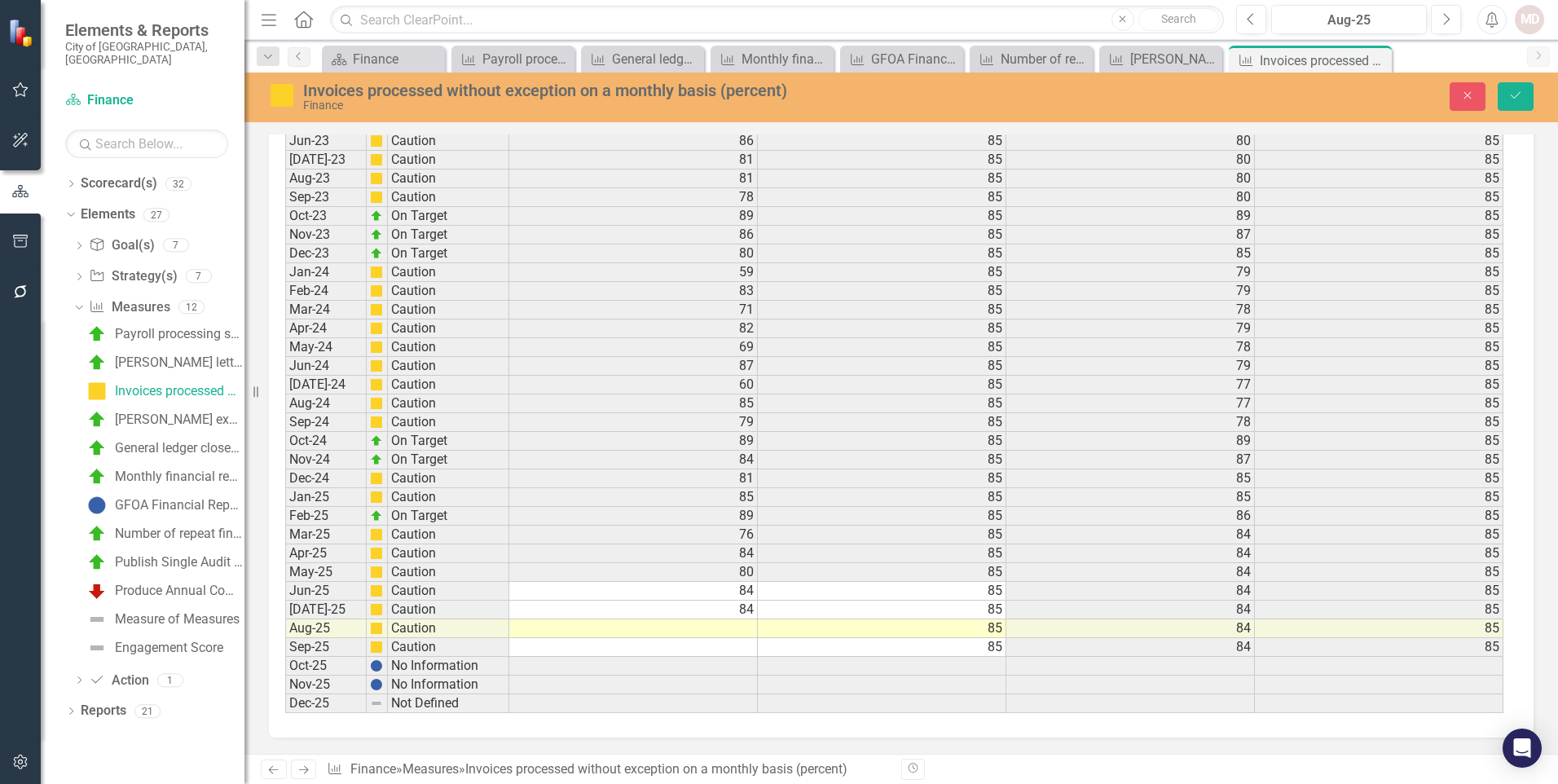
click at [739, 635] on td at bounding box center [634, 629] width 249 height 19
type textarea "76.3"
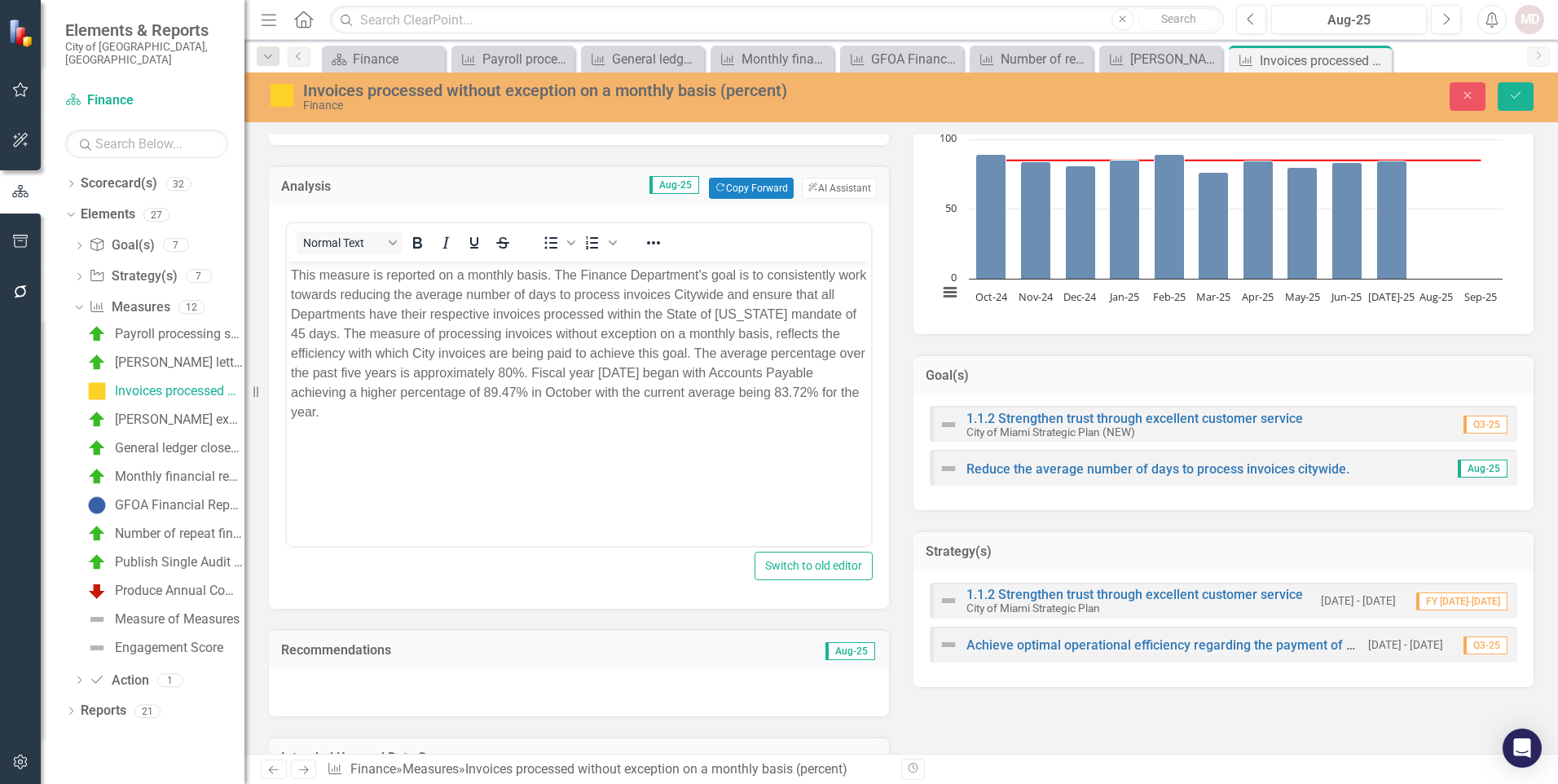
scroll to position [332, 0]
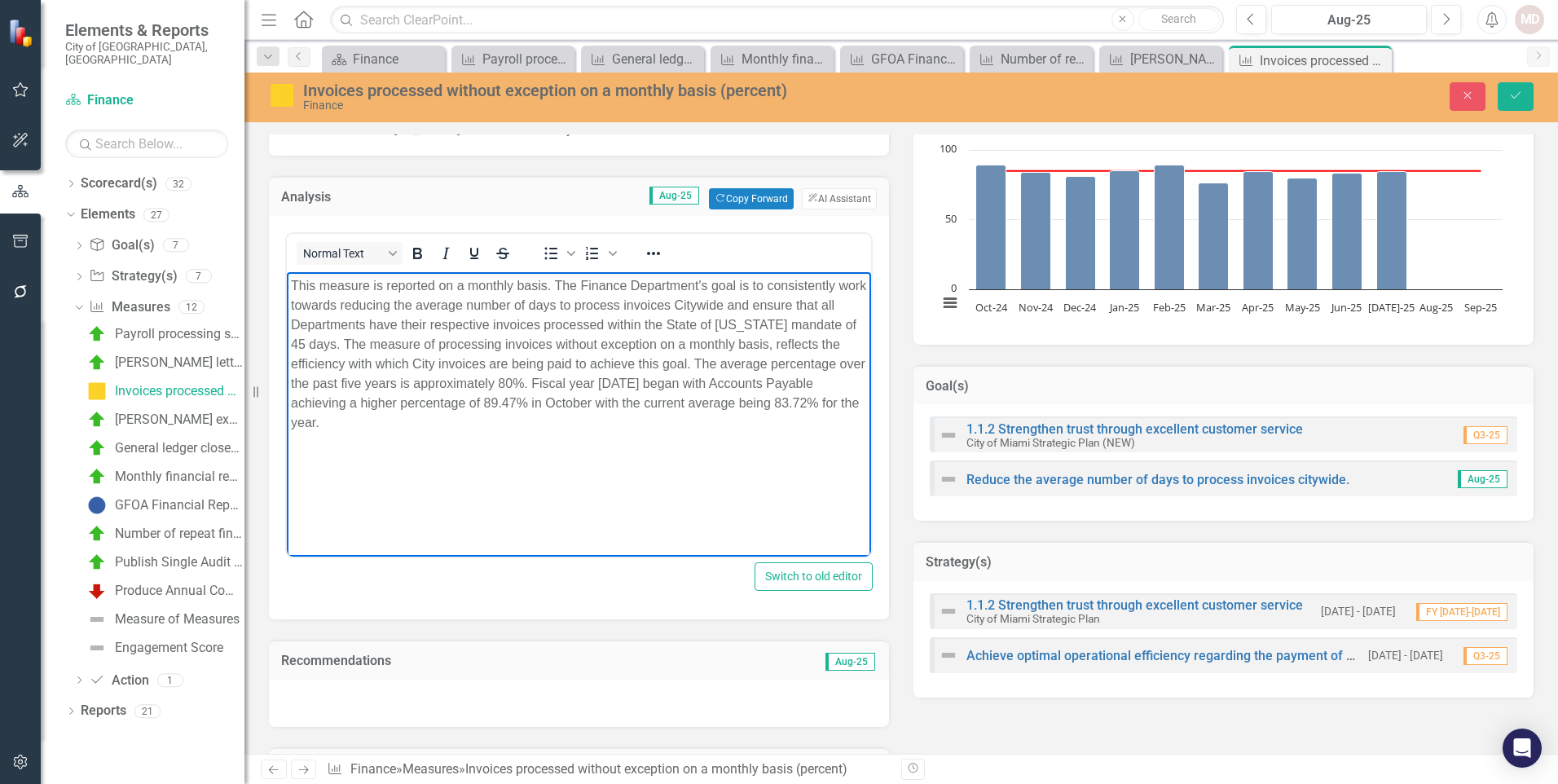
click at [806, 399] on p "This measure is reported on a monthly basis. The Finance Department's goal is t…" at bounding box center [578, 354] width 577 height 156
click at [826, 443] on body "This measure is reported on a monthly basis. The Finance Department's goal is t…" at bounding box center [578, 394] width 584 height 245
click at [415, 428] on p "This measure is reported on a monthly basis. The Finance Department's goal is t…" at bounding box center [578, 354] width 577 height 156
click at [1518, 102] on button "Save" at bounding box center [1516, 96] width 36 height 29
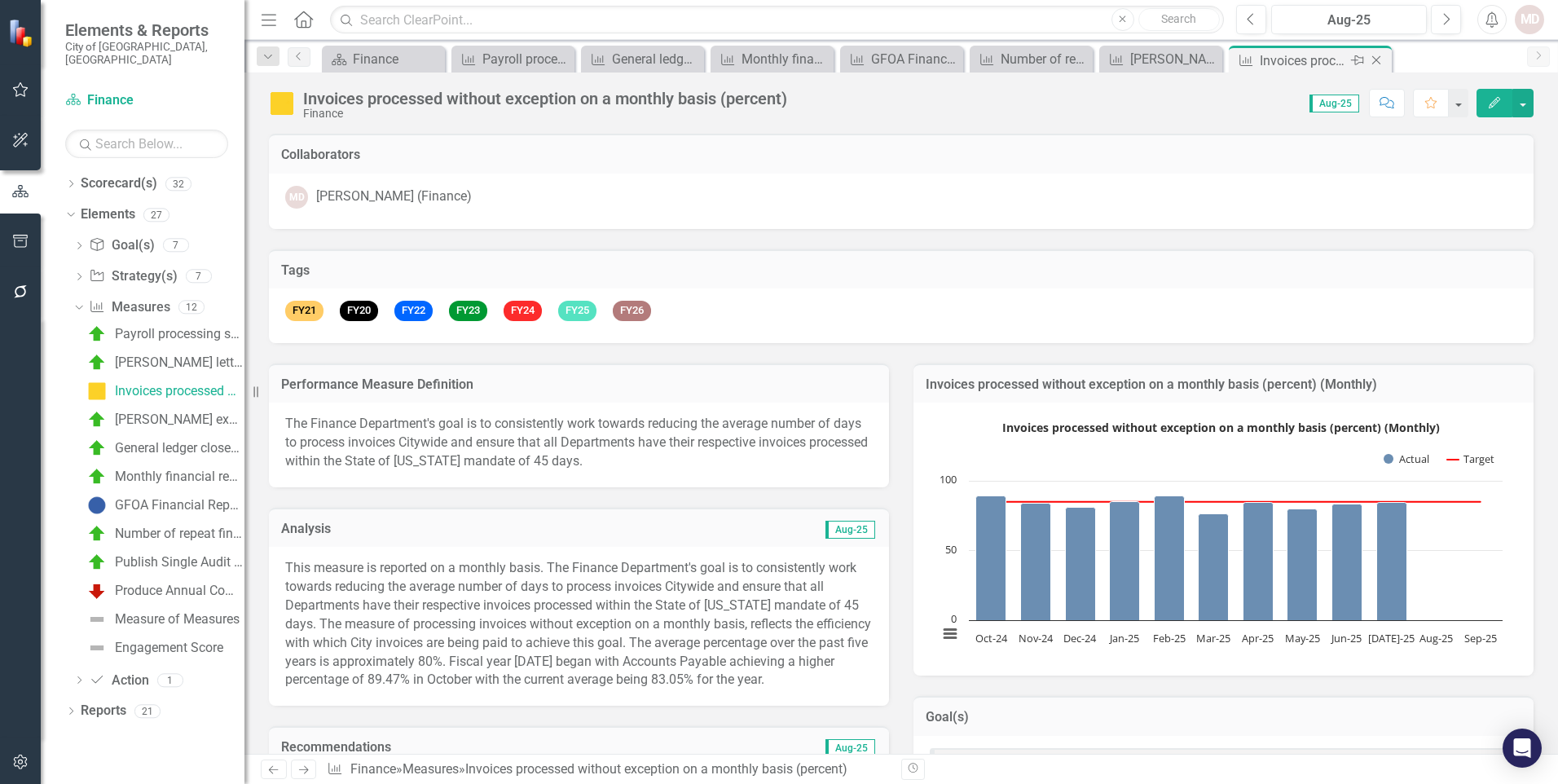
click at [1378, 62] on icon at bounding box center [1376, 60] width 9 height 9
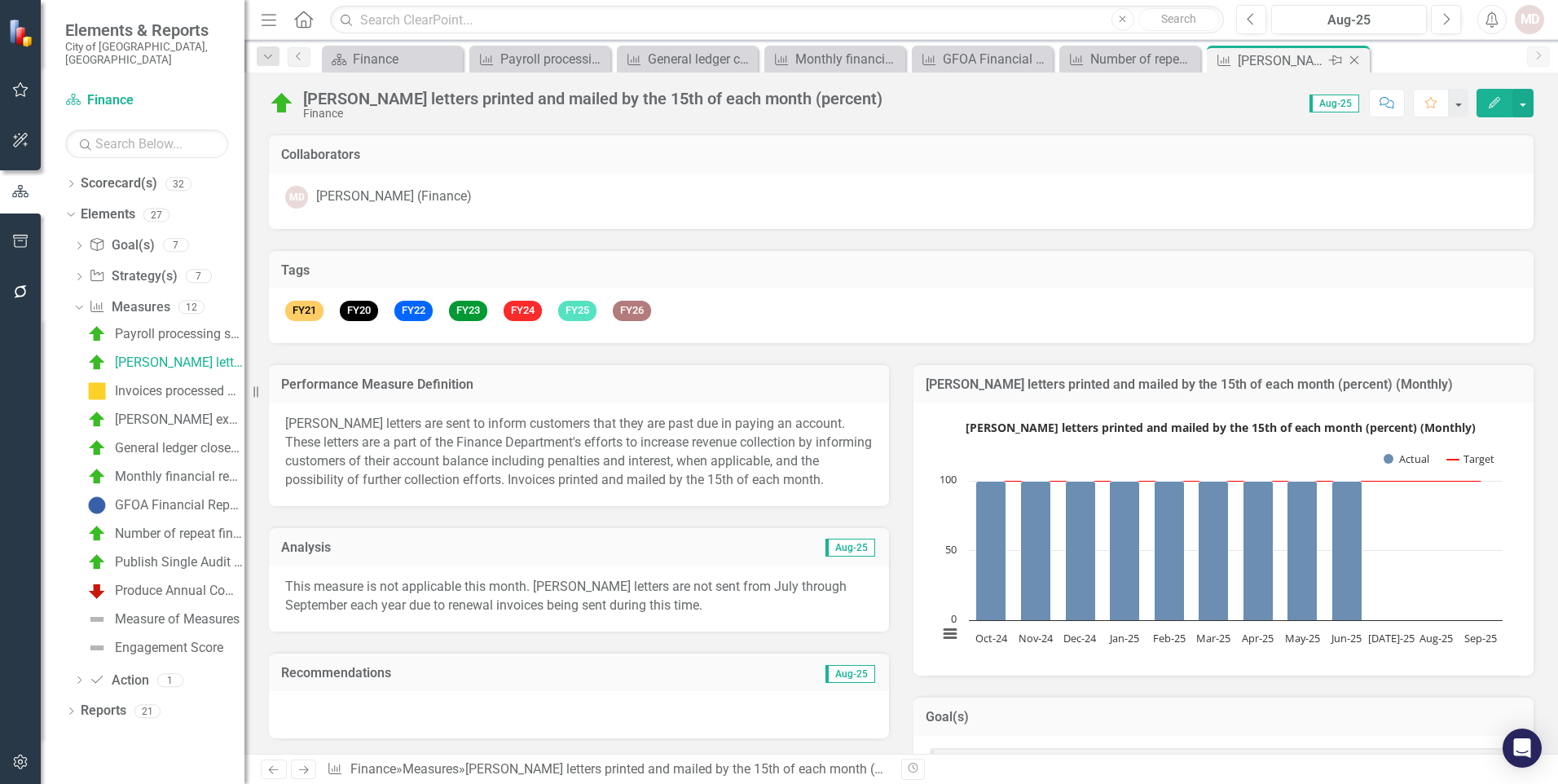
click at [1353, 61] on icon "Close" at bounding box center [1354, 60] width 16 height 13
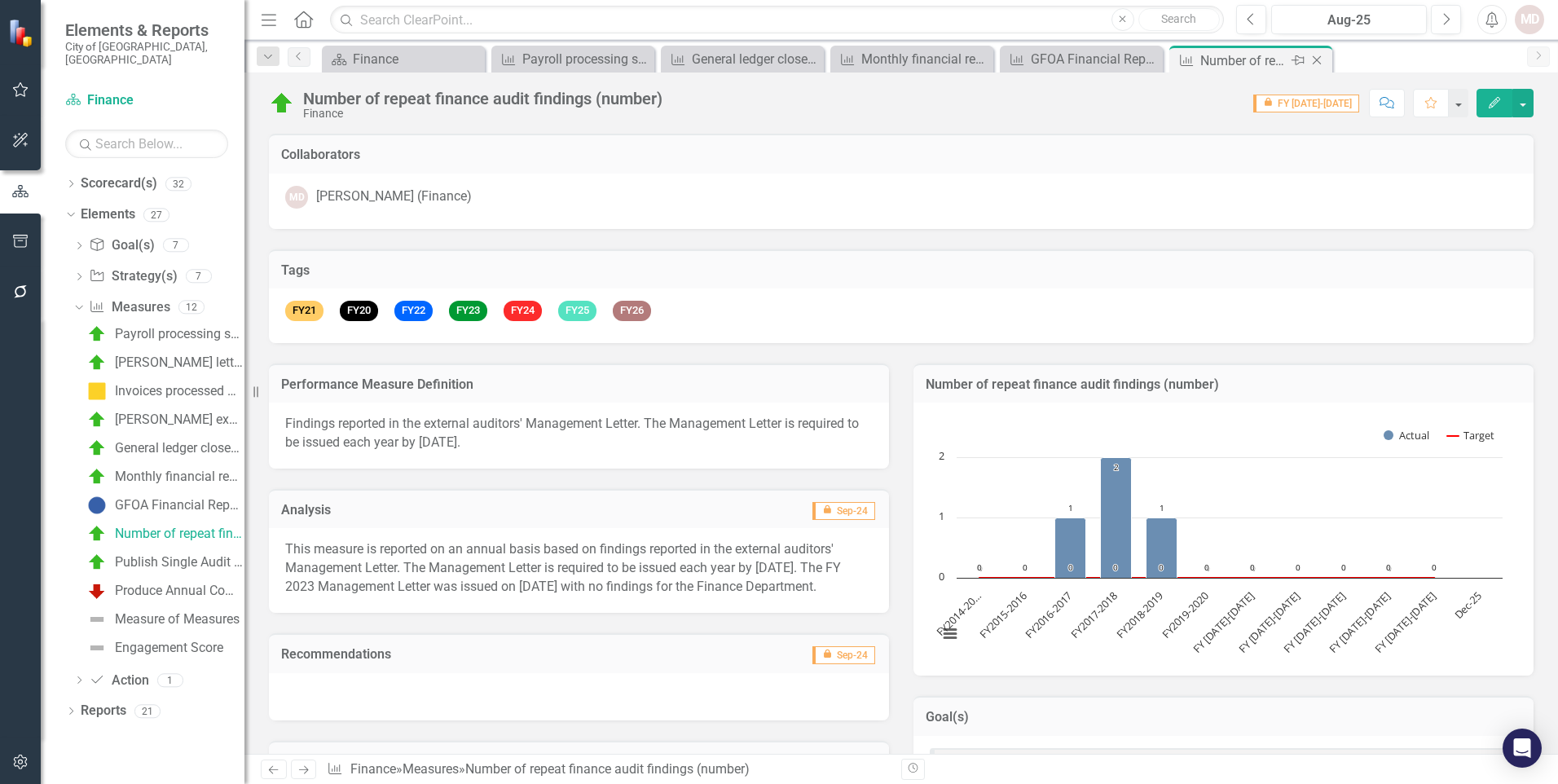
click at [1315, 62] on icon at bounding box center [1317, 60] width 9 height 9
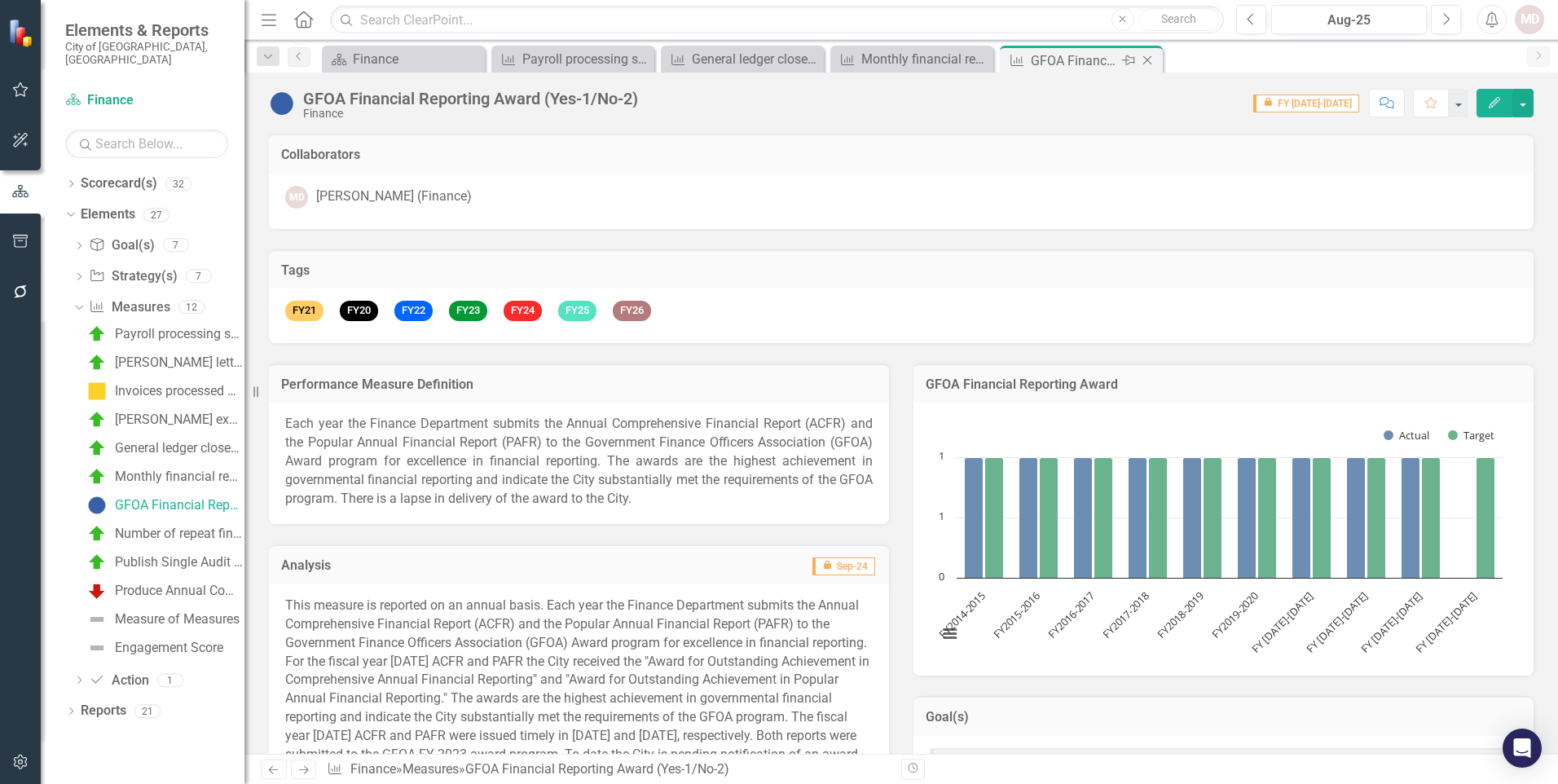
click at [1150, 62] on icon "Close" at bounding box center [1147, 60] width 16 height 13
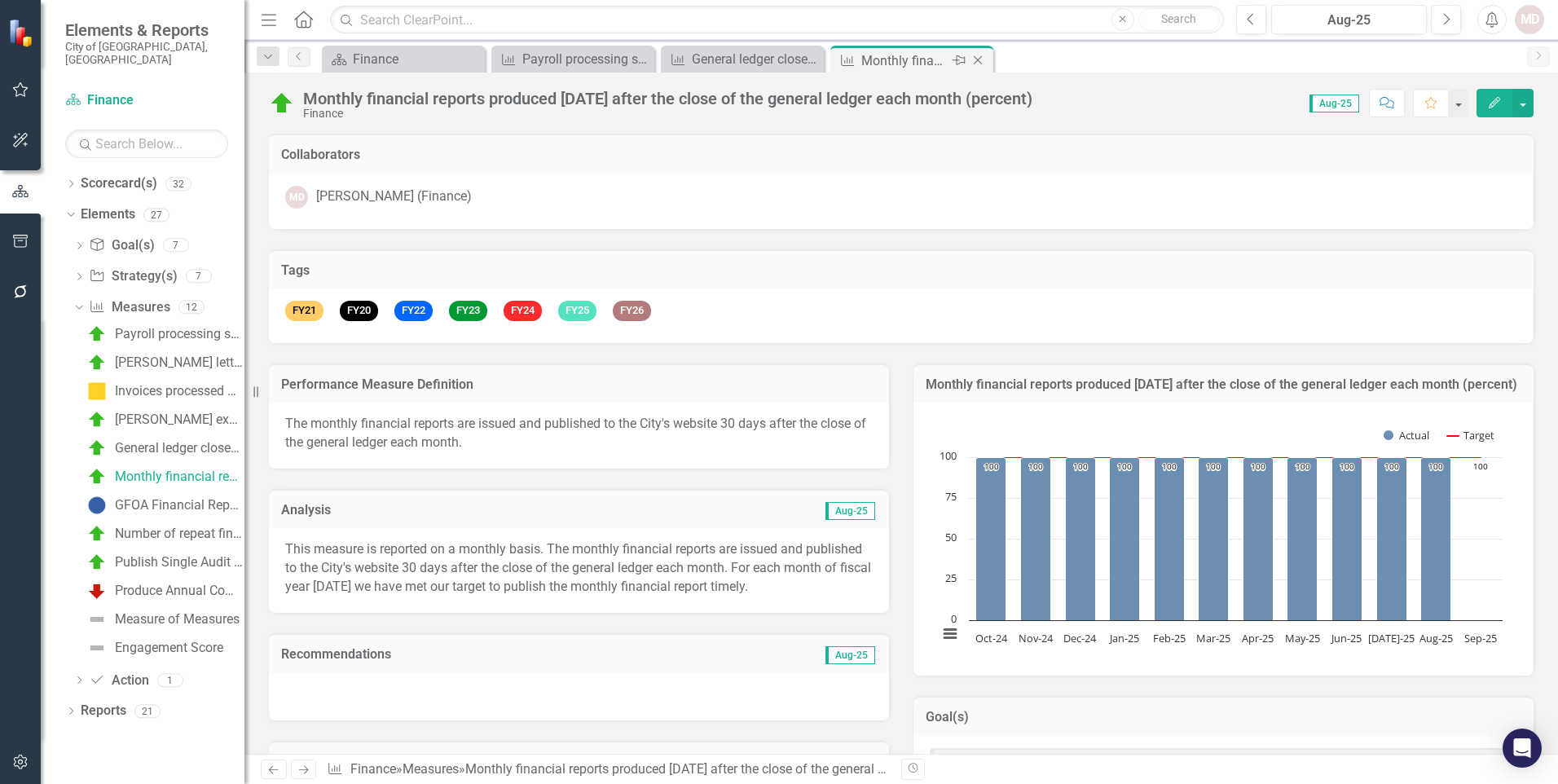
click at [975, 63] on icon "Close" at bounding box center [978, 60] width 16 height 13
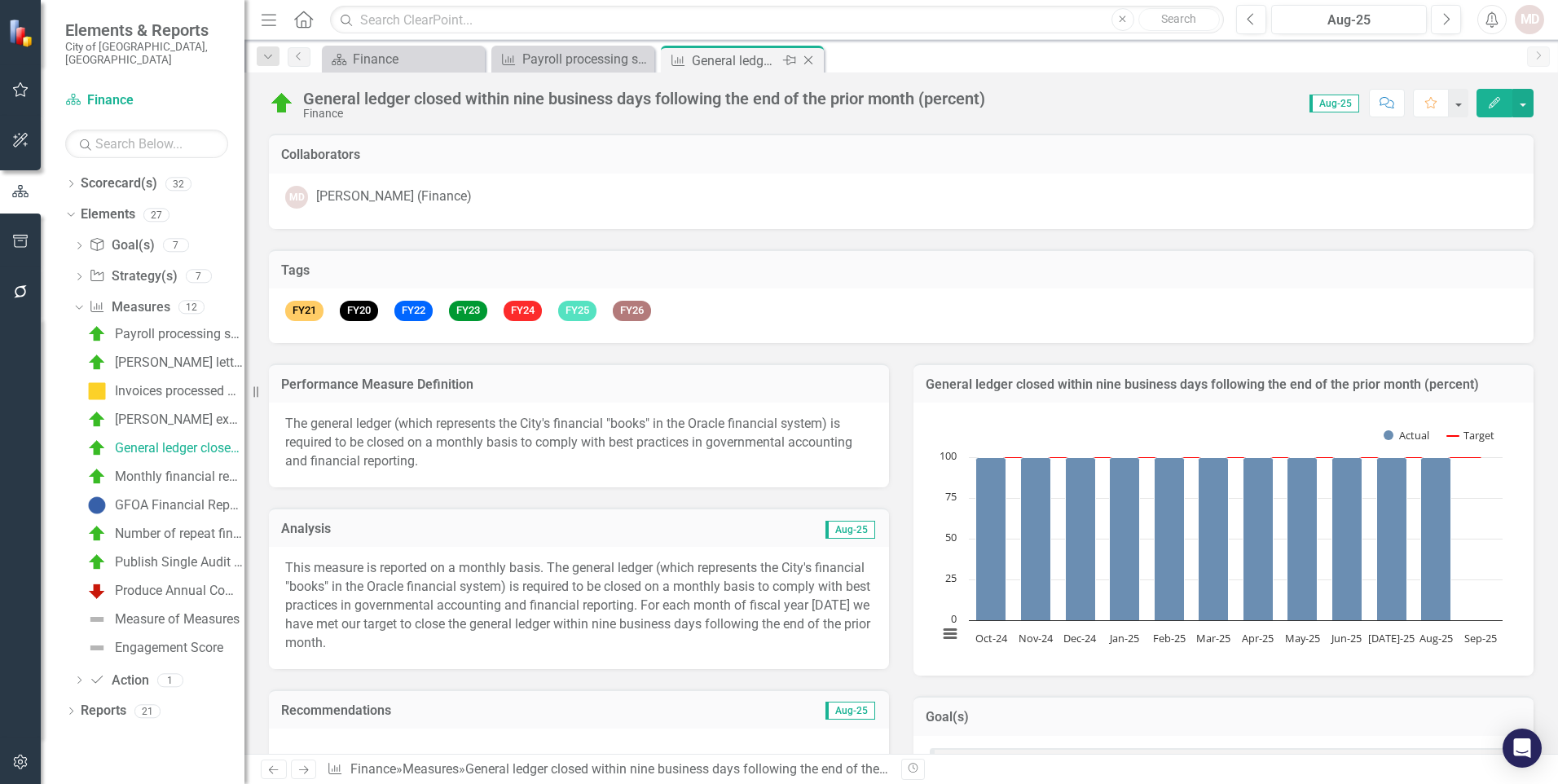
click at [807, 61] on icon "Close" at bounding box center [808, 60] width 16 height 13
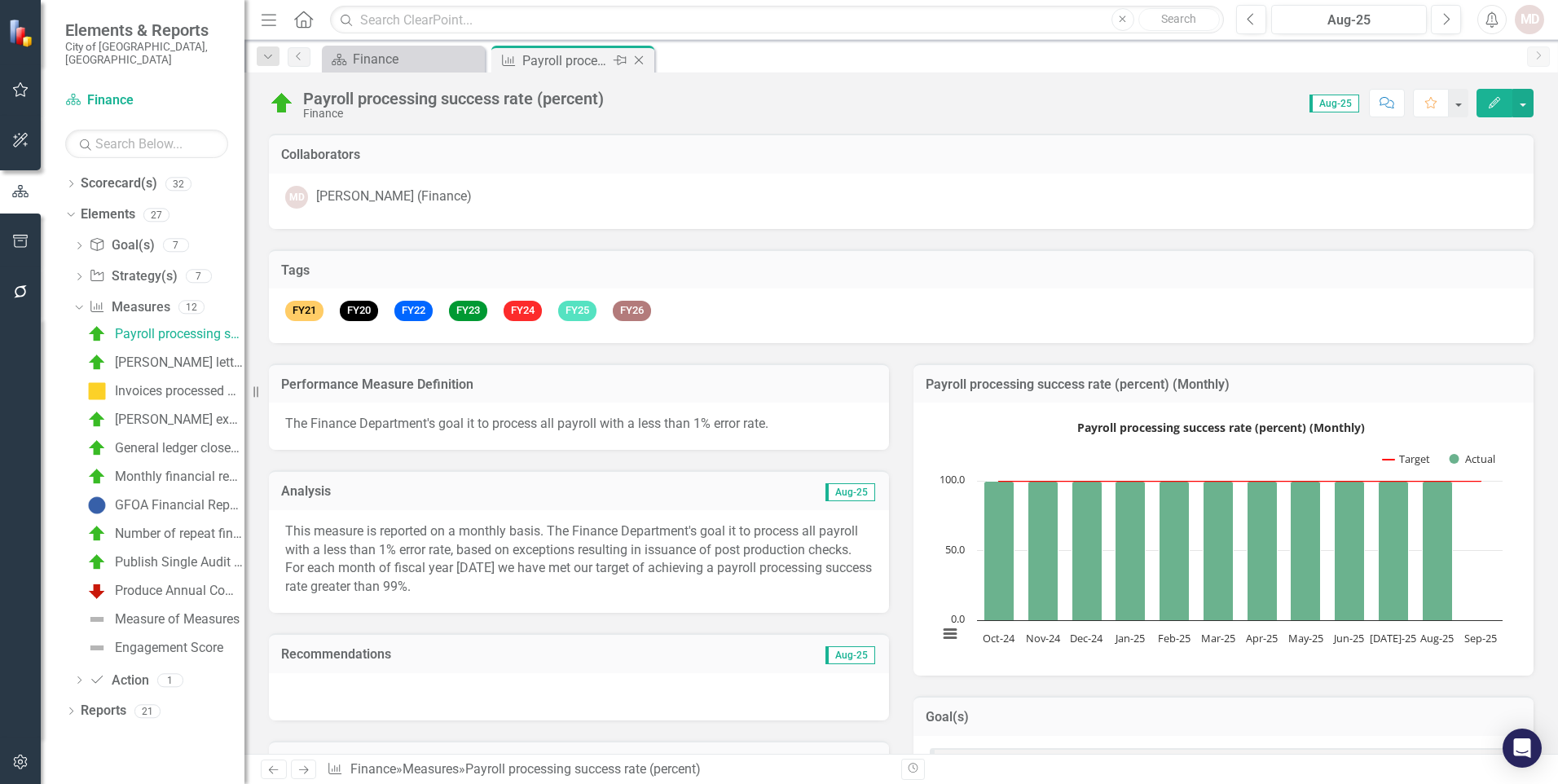
click at [637, 65] on icon "Close" at bounding box center [638, 60] width 16 height 13
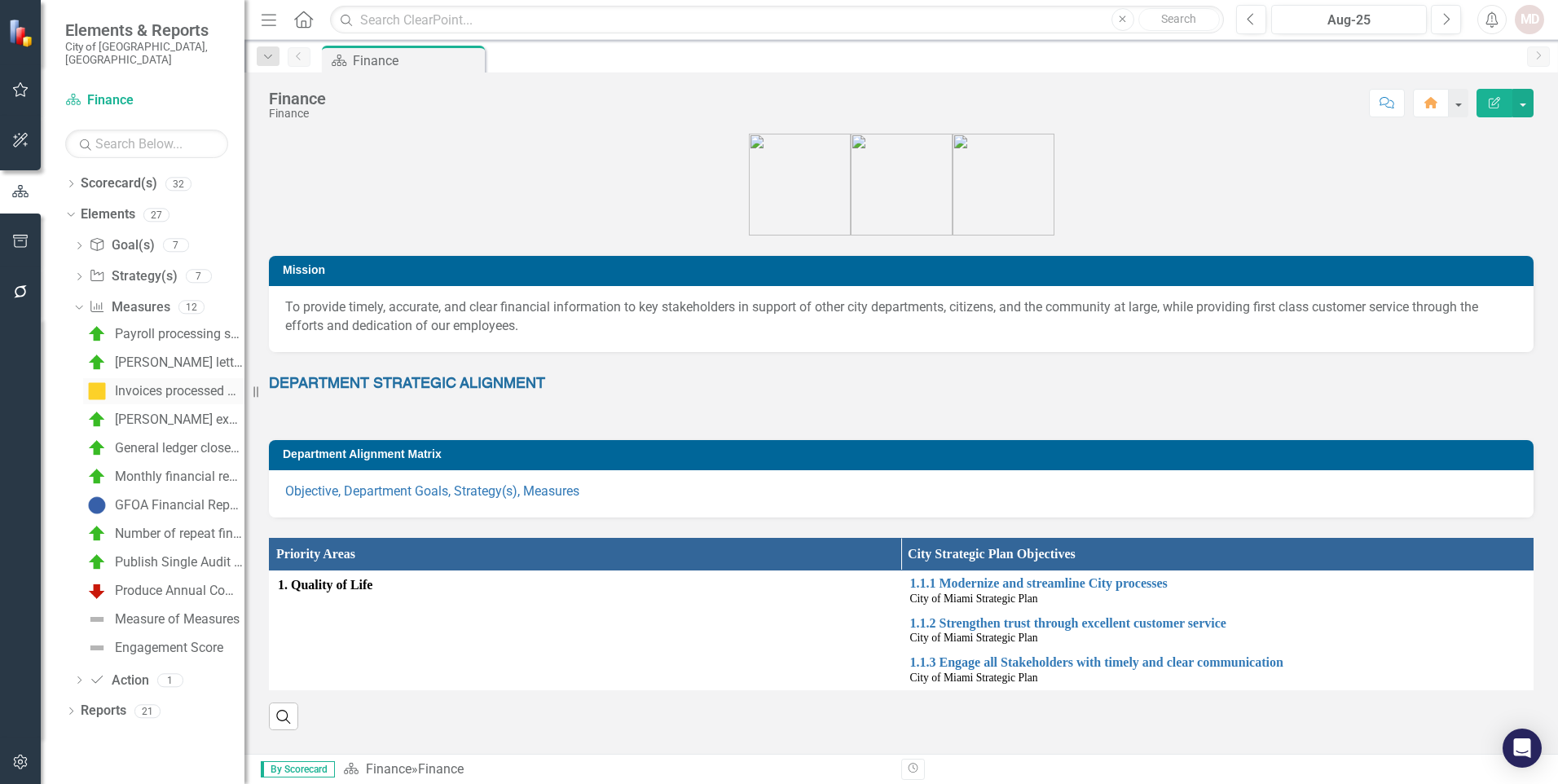
click at [183, 384] on div "Invoices processed without exception on a monthly basis (percent)" at bounding box center [180, 391] width 130 height 14
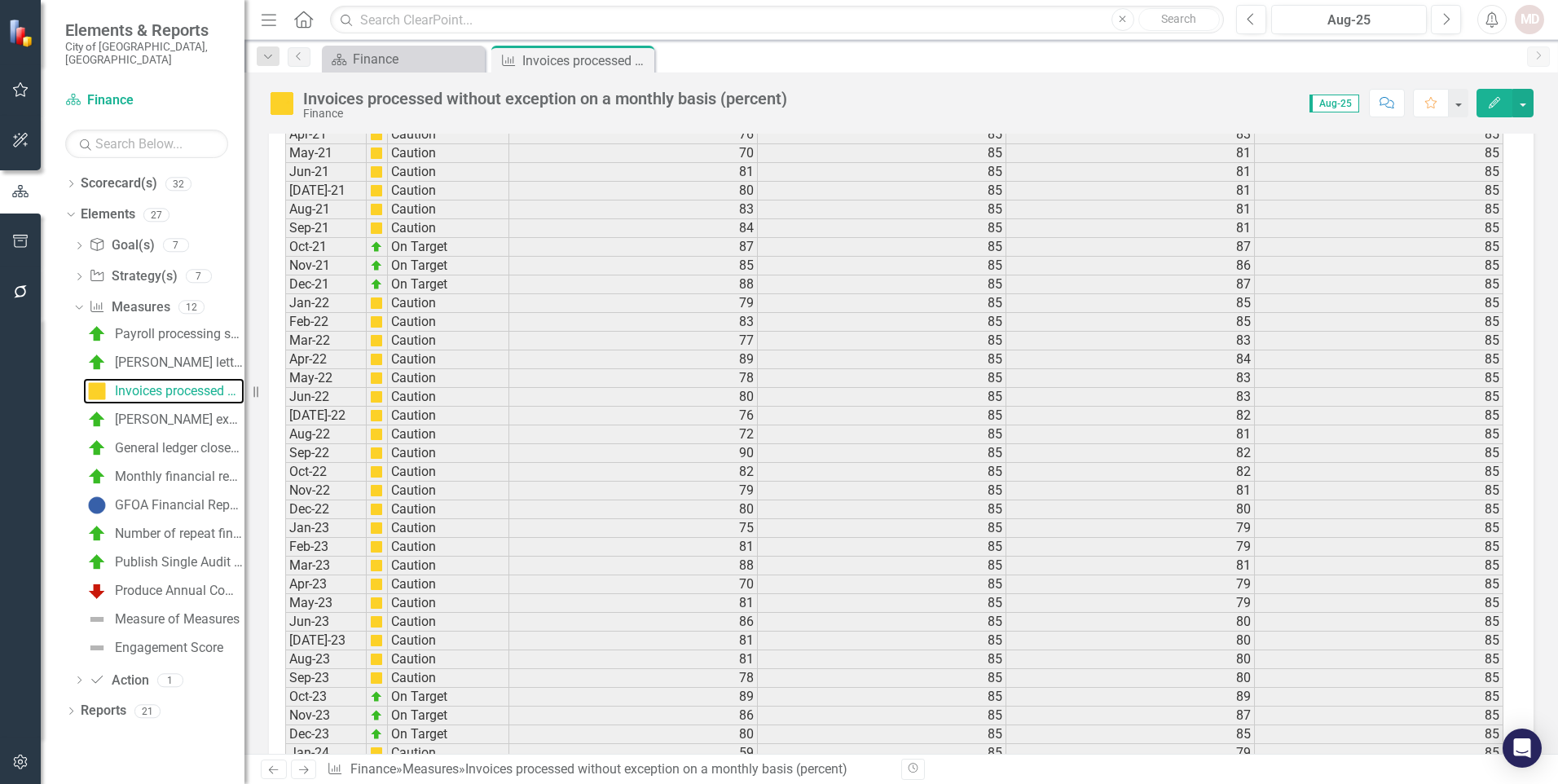
scroll to position [2119, 0]
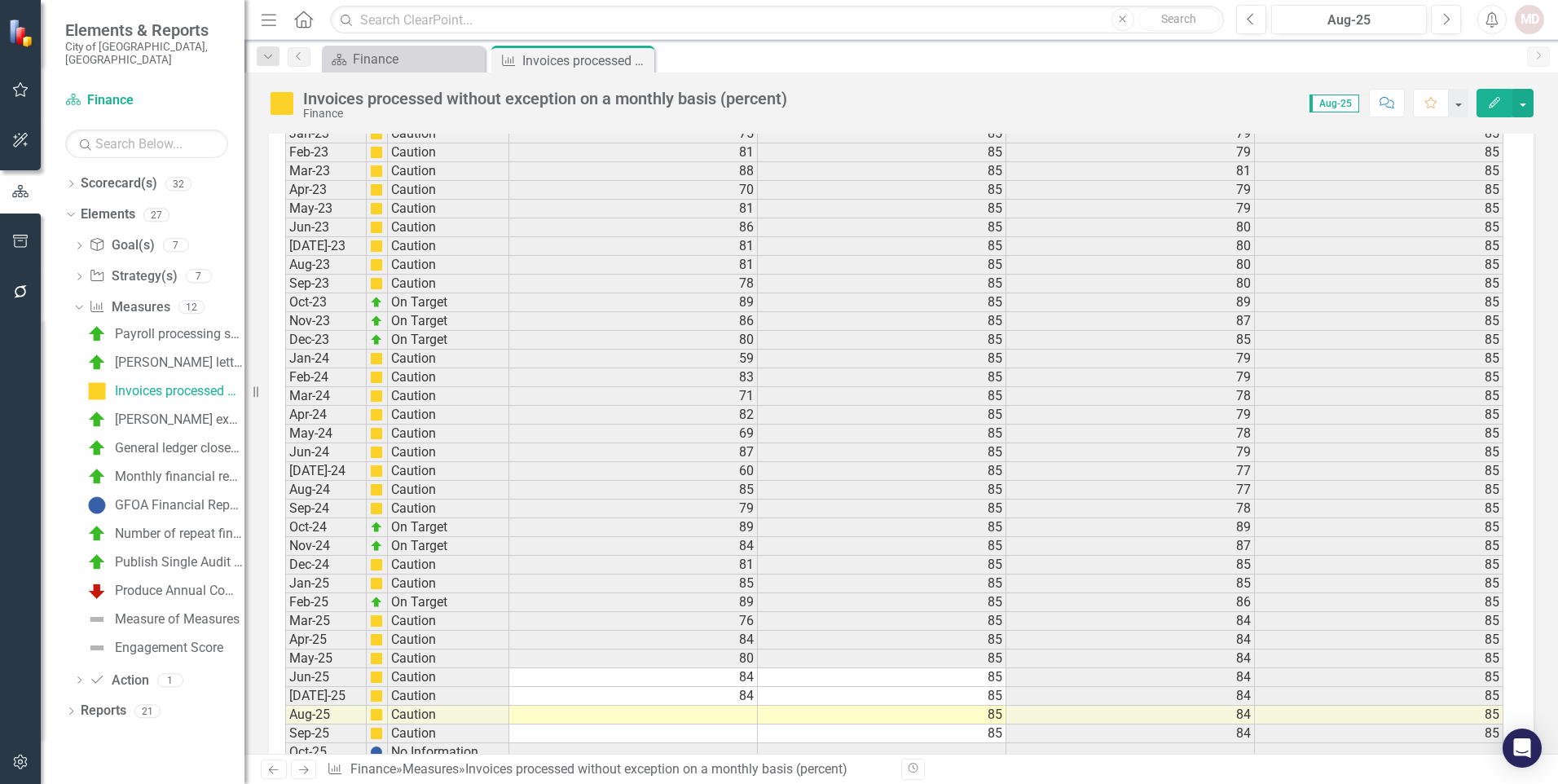
click at [730, 717] on td at bounding box center [634, 715] width 249 height 19
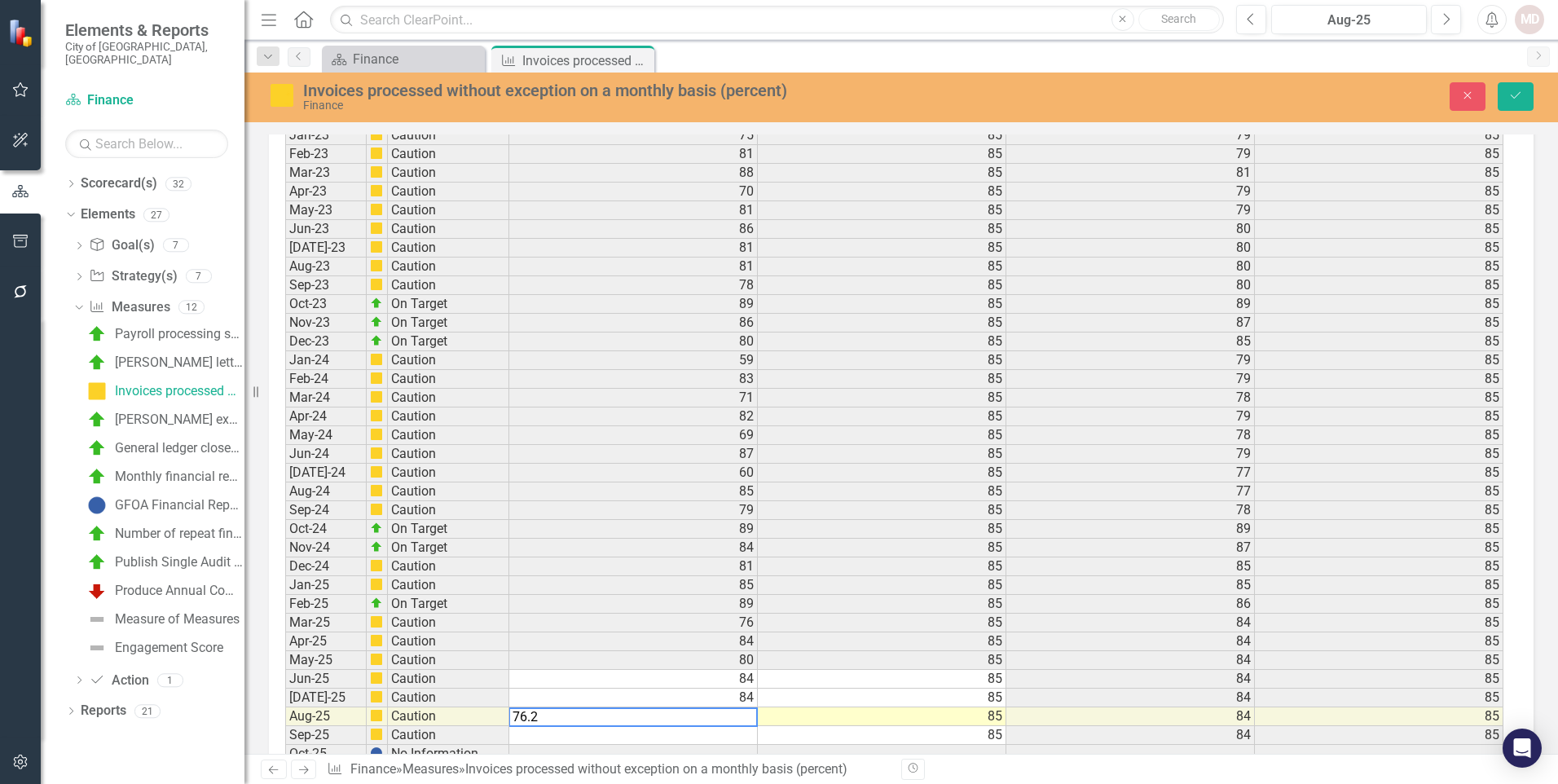
type textarea "76.29"
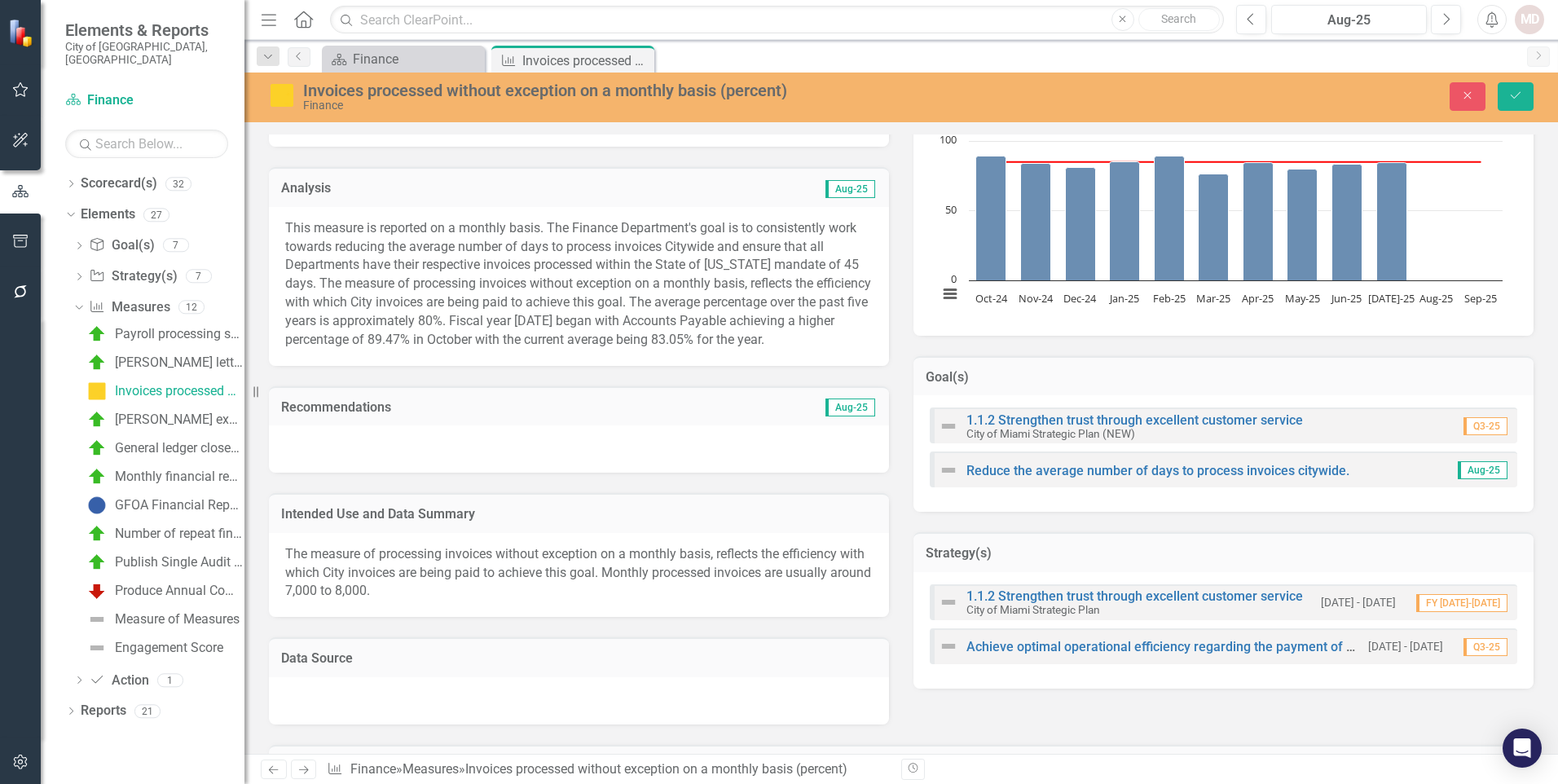
scroll to position [326, 0]
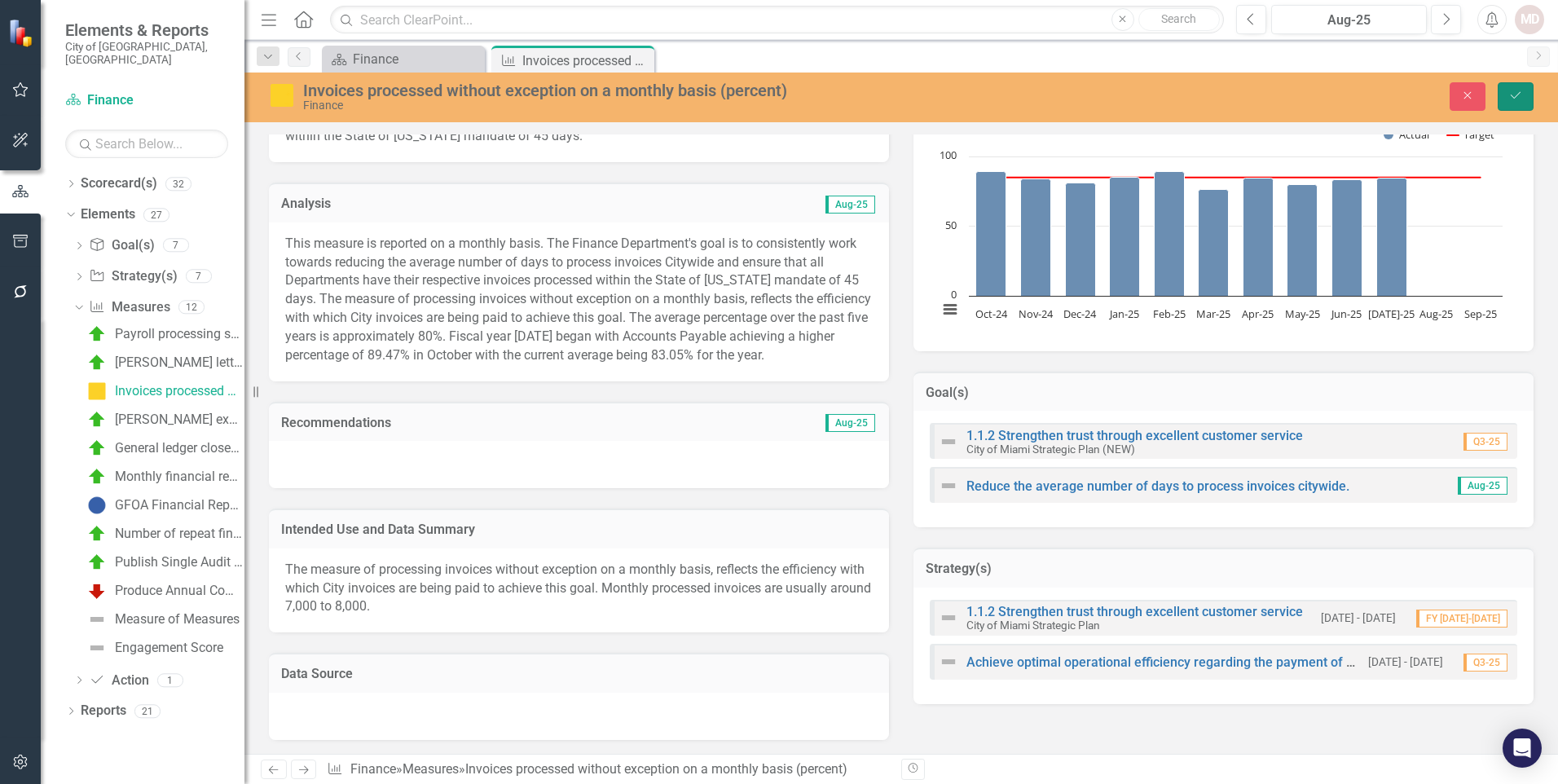
click at [1523, 97] on icon "Save" at bounding box center [1515, 95] width 14 height 11
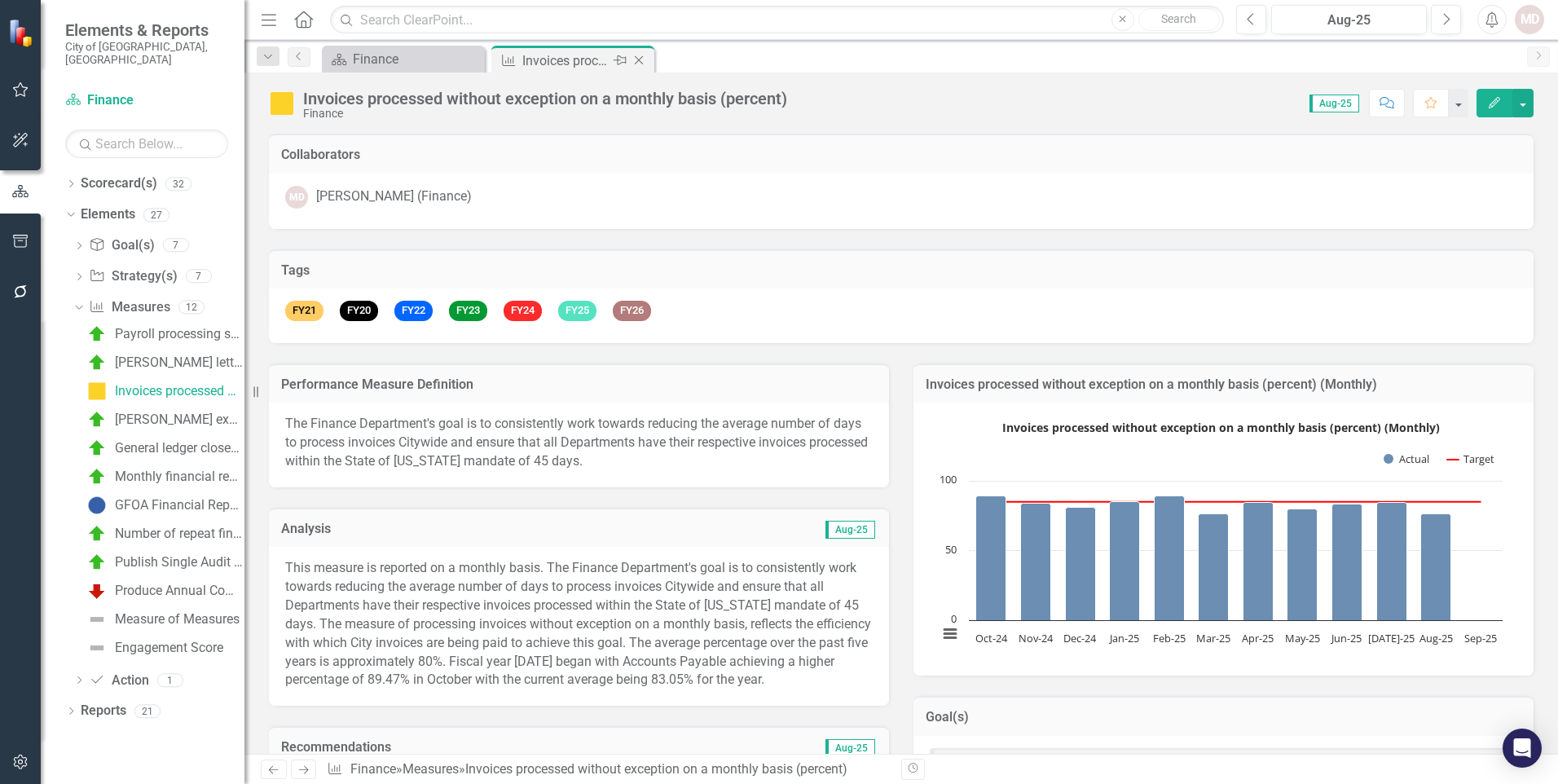
click at [638, 57] on icon "Close" at bounding box center [638, 60] width 16 height 13
